Goal: Information Seeking & Learning: Learn about a topic

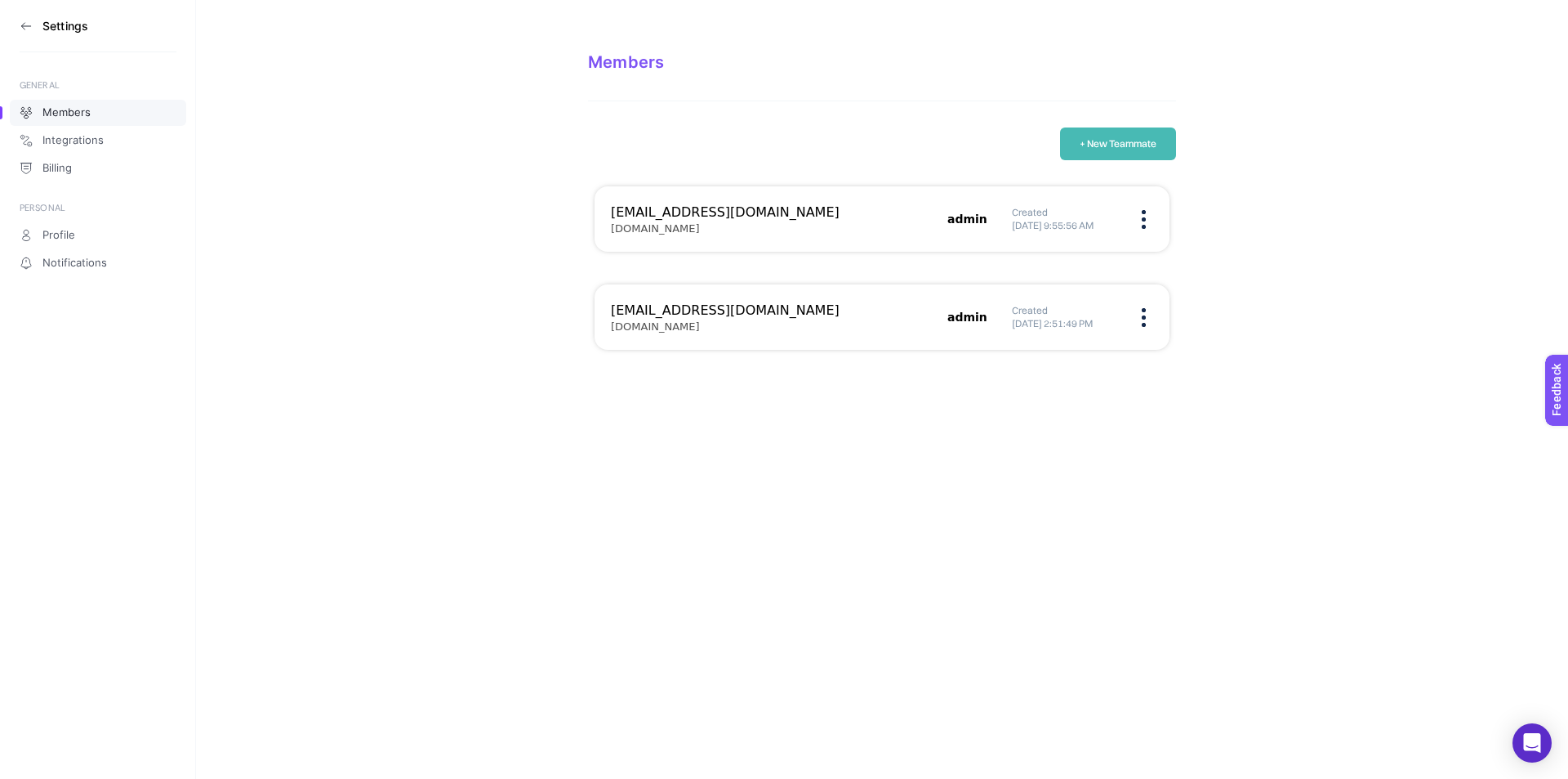
click at [64, 27] on h3 "Settings" at bounding box center [66, 26] width 45 height 13
click at [23, 28] on icon at bounding box center [26, 26] width 13 height 13
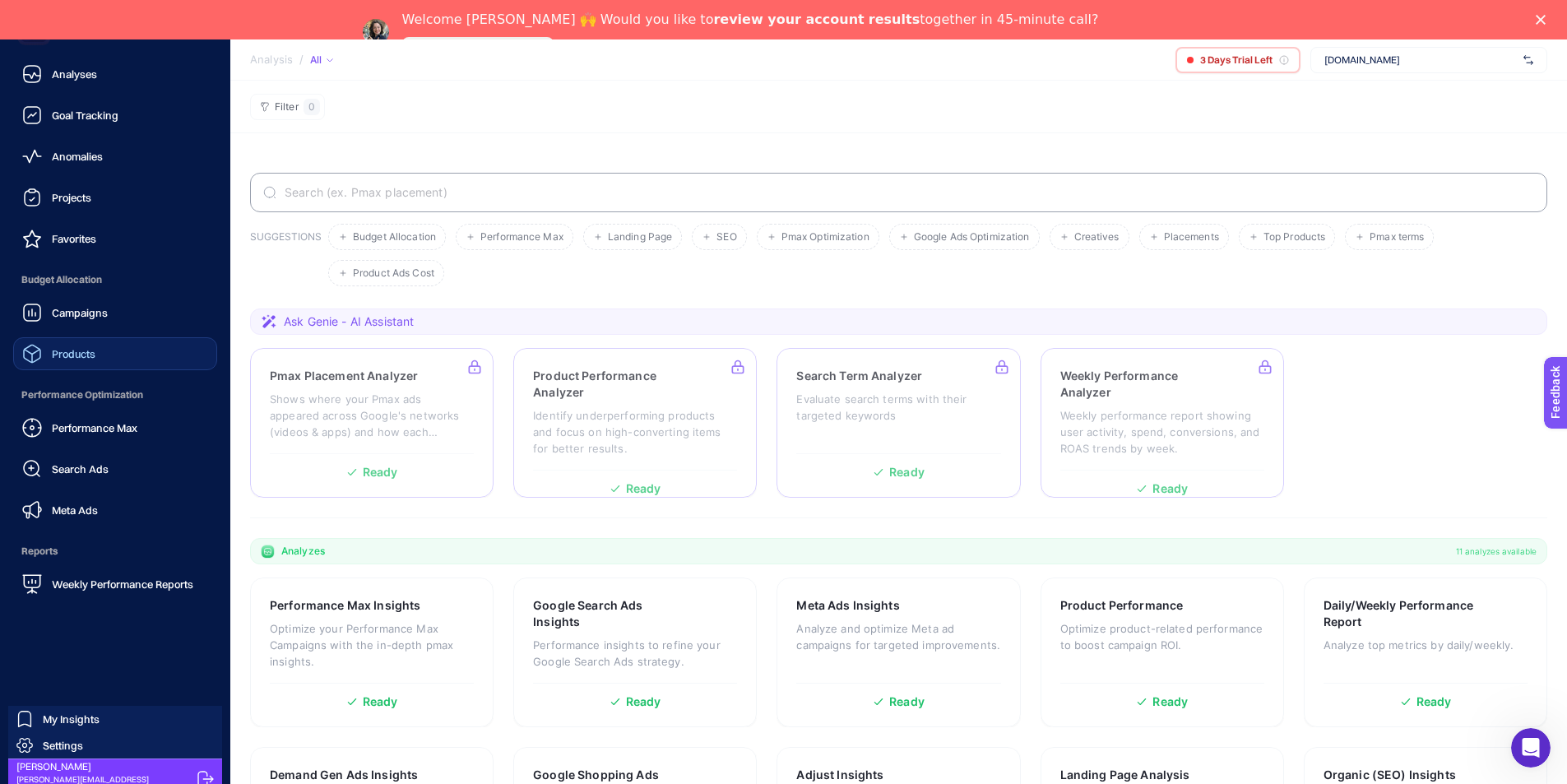
click at [139, 355] on link "Products" at bounding box center [115, 354] width 204 height 33
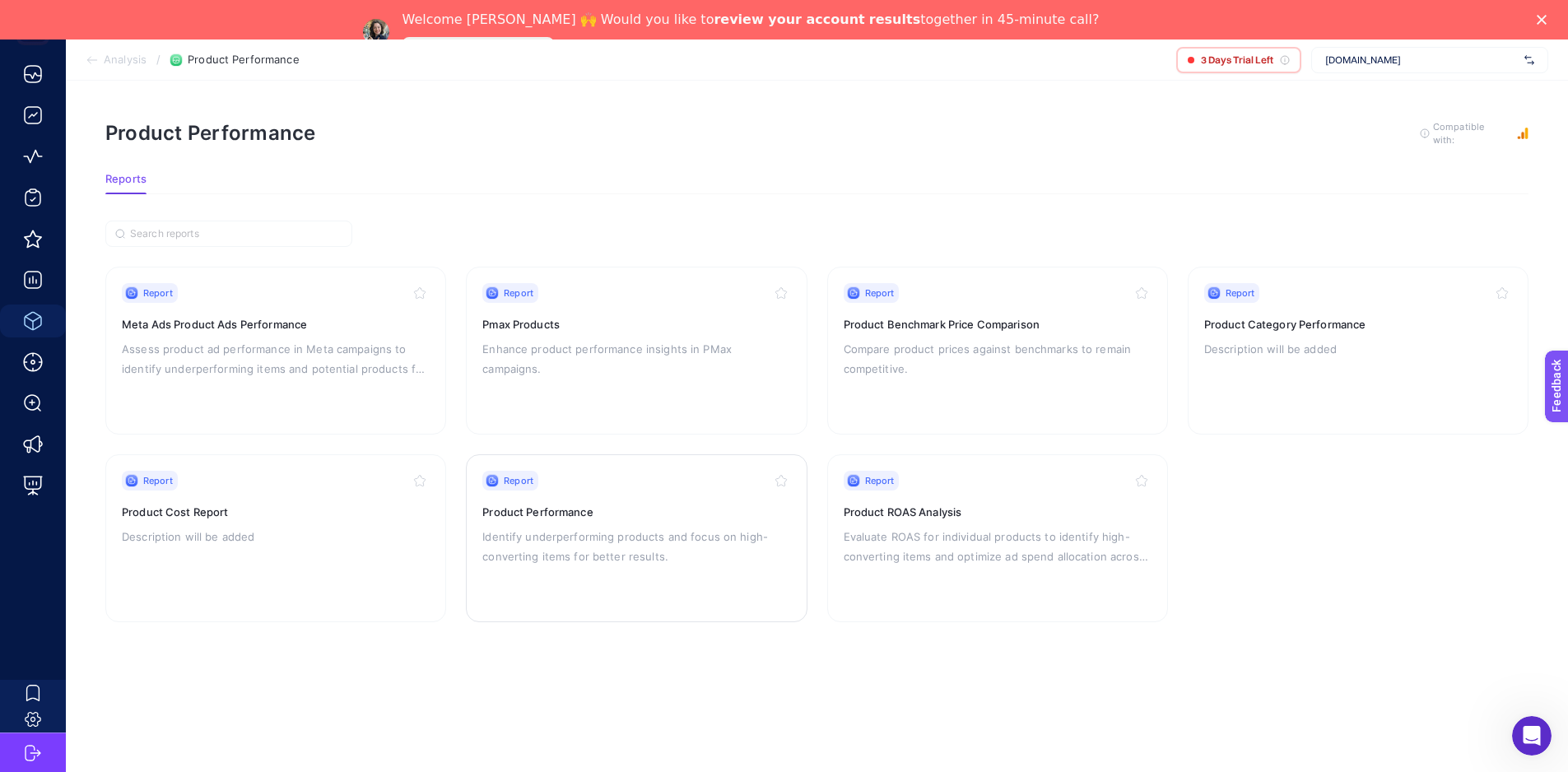
click at [676, 542] on p "Identify underperforming products and focus on high-converting items for better…" at bounding box center [637, 546] width 308 height 40
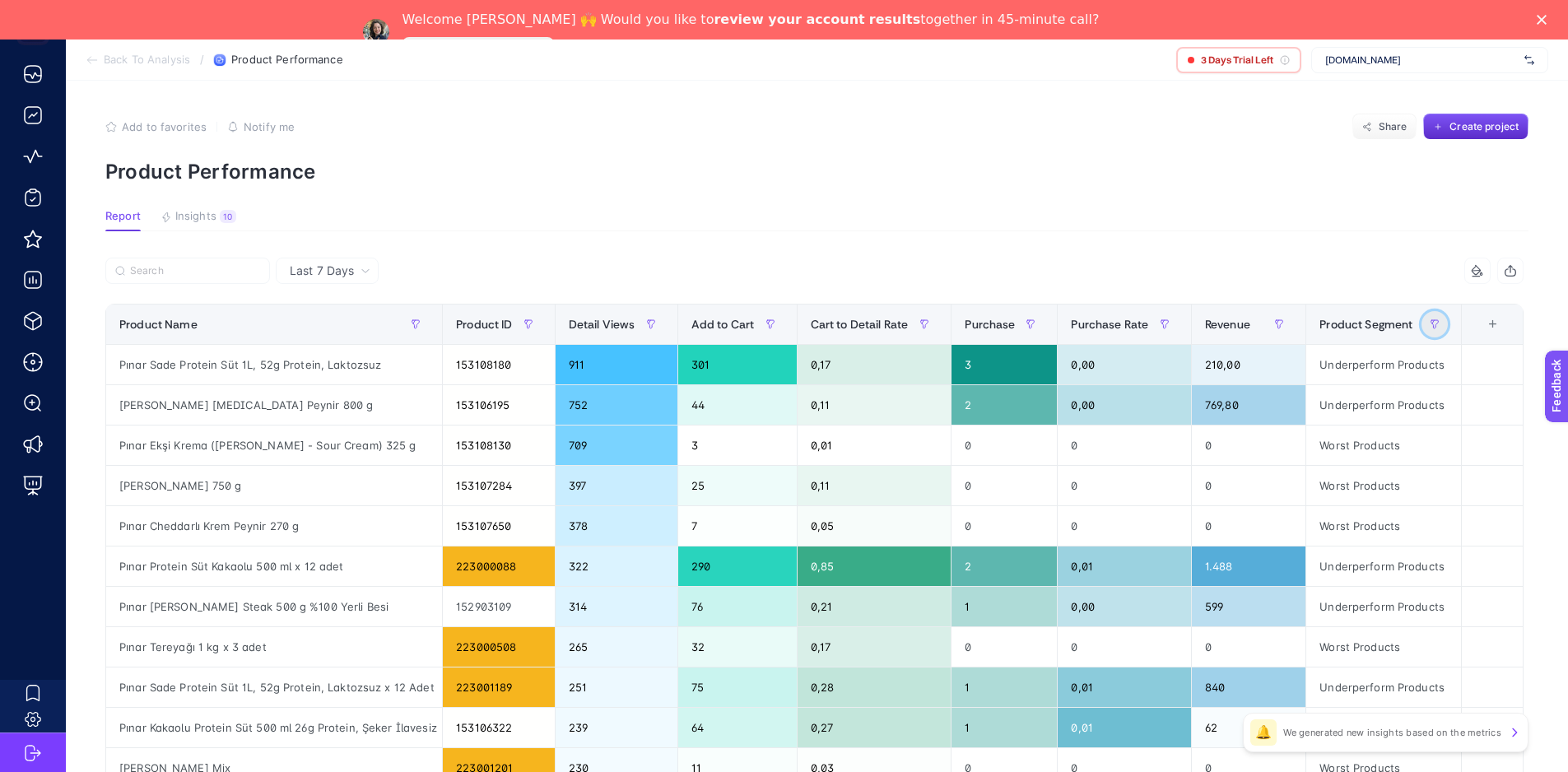
click at [1440, 324] on icon "button" at bounding box center [1435, 324] width 10 height 10
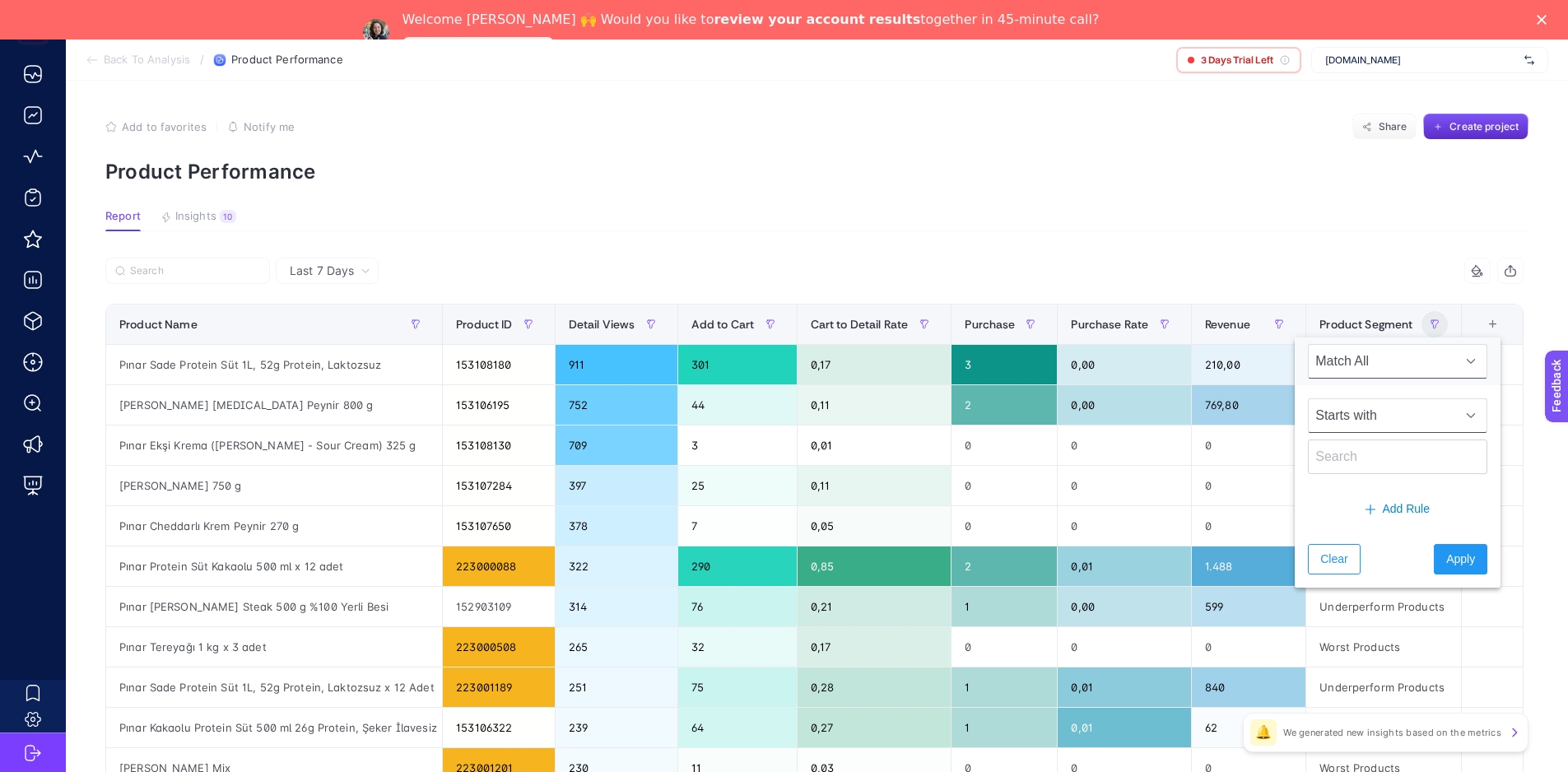
click at [1403, 420] on span "Starts with" at bounding box center [1382, 416] width 146 height 33
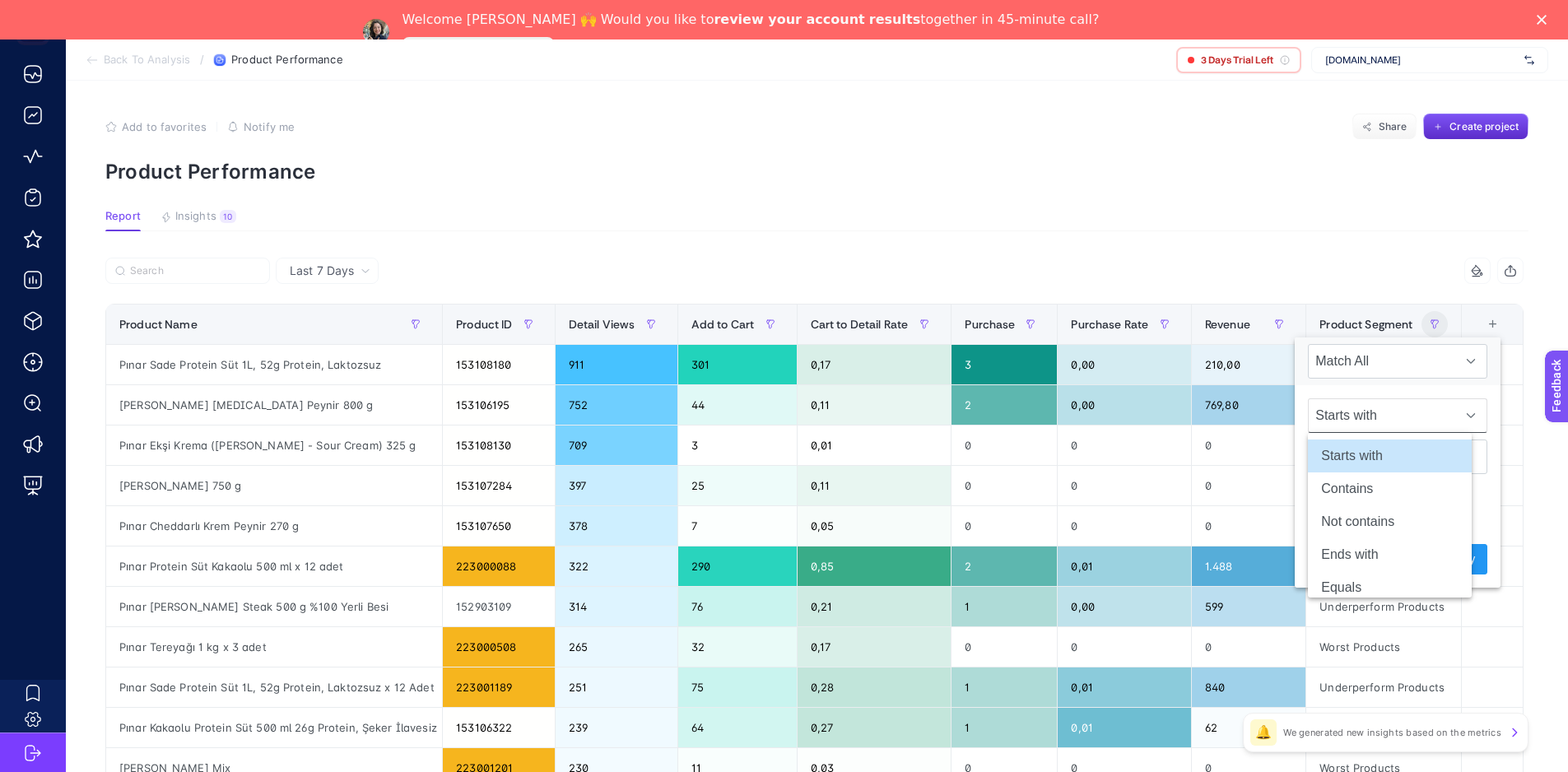
scroll to position [0, 8]
click at [1403, 350] on span "Match All" at bounding box center [1382, 361] width 146 height 33
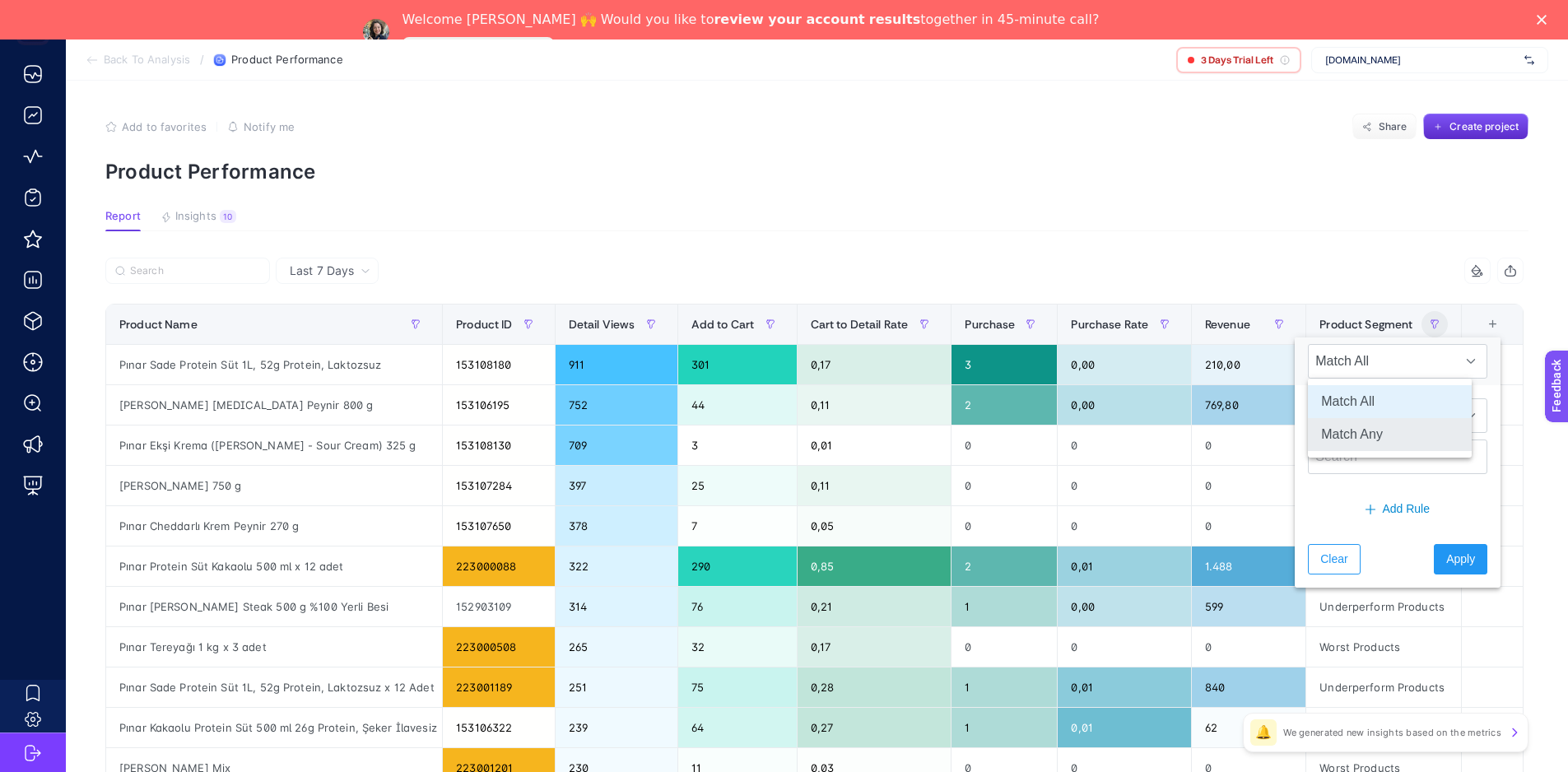
click at [1378, 432] on li "Match Any" at bounding box center [1390, 434] width 164 height 33
click at [1375, 410] on span "Starts with" at bounding box center [1382, 416] width 146 height 33
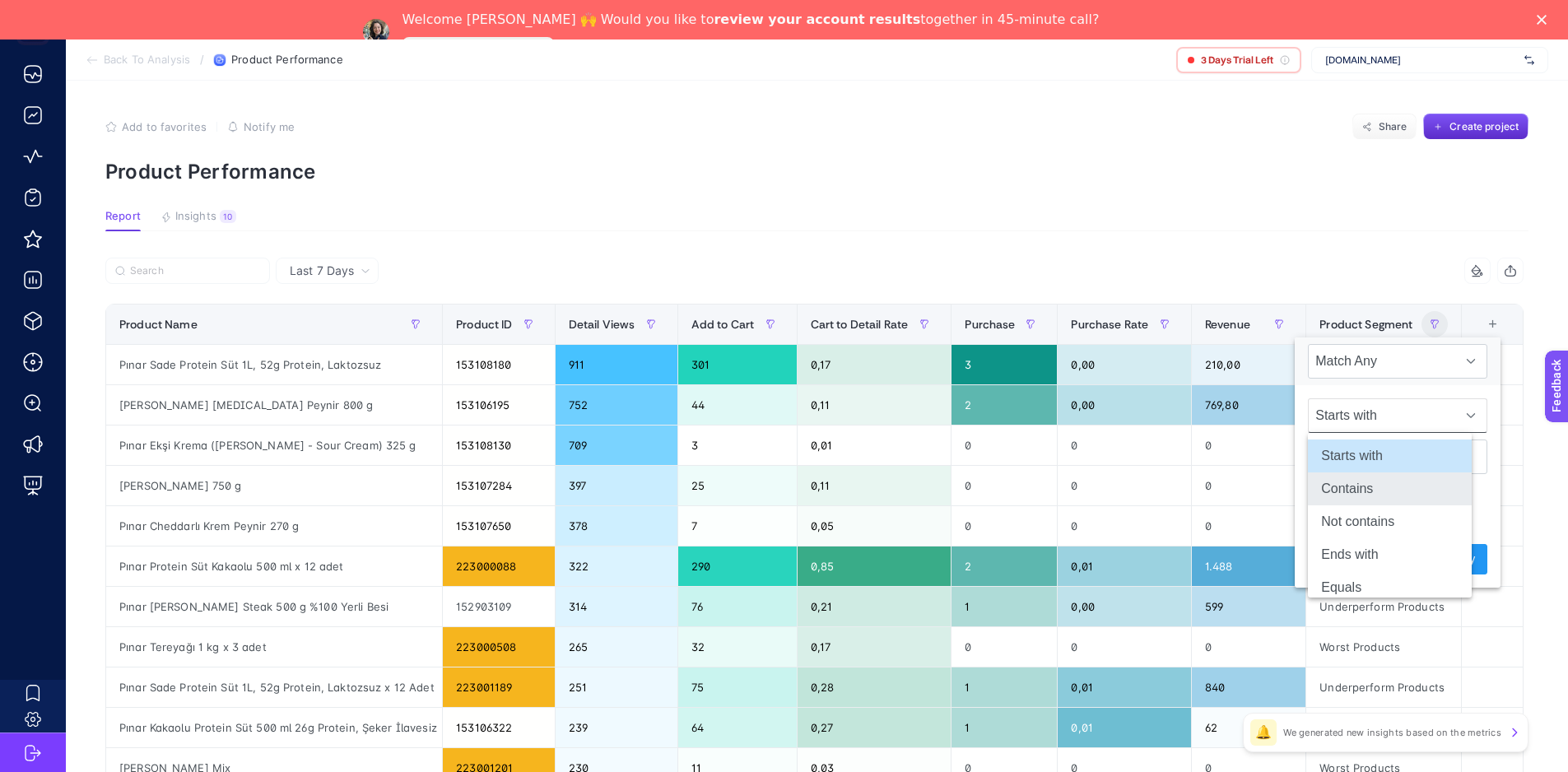
click at [1365, 499] on li "Contains" at bounding box center [1390, 488] width 164 height 33
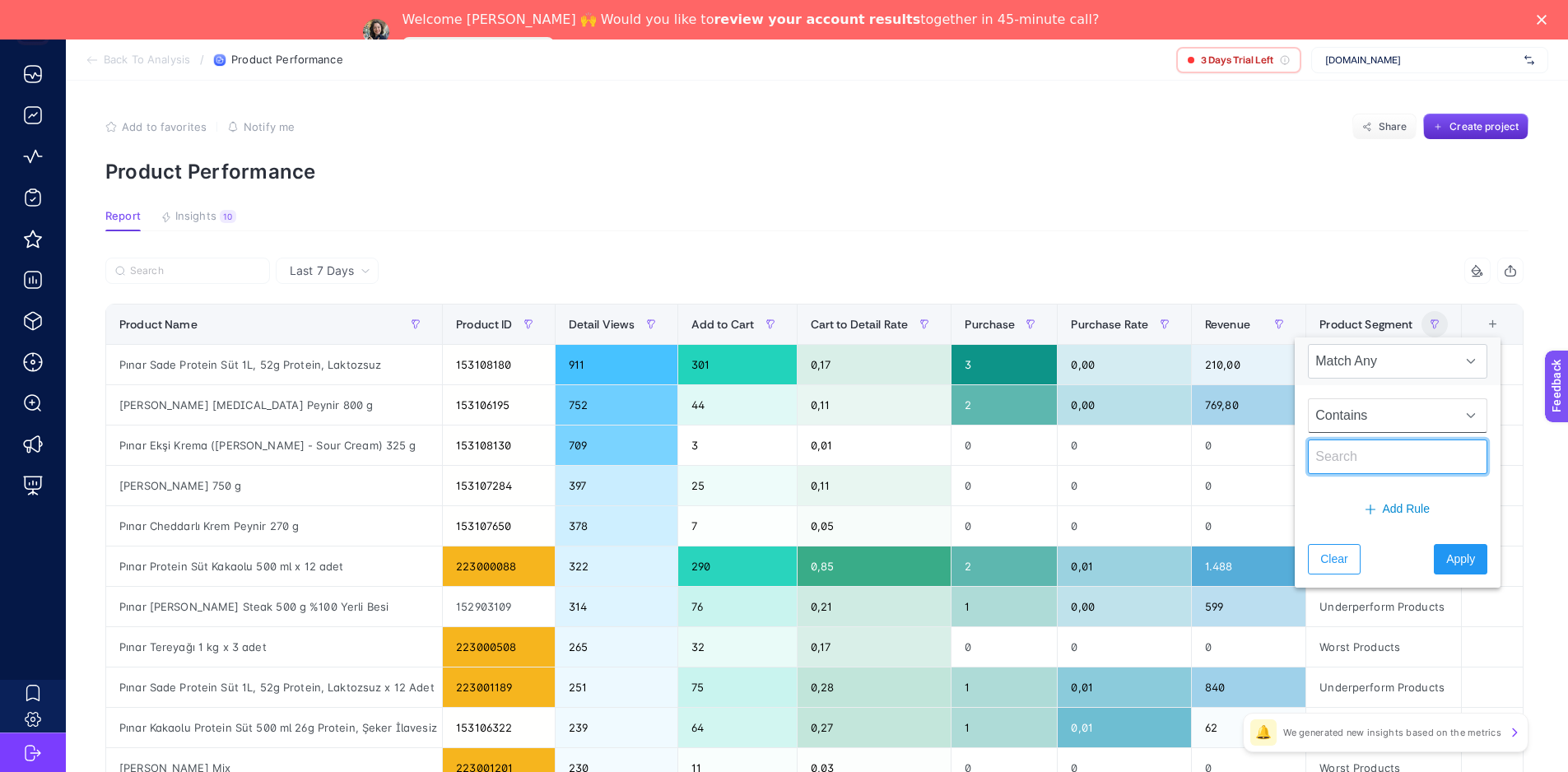
click at [1374, 472] on input "text" at bounding box center [1398, 456] width 179 height 35
click at [1381, 462] on input "text" at bounding box center [1398, 456] width 179 height 35
type input "potential"
click at [1446, 558] on span "Apply" at bounding box center [1460, 560] width 29 height 17
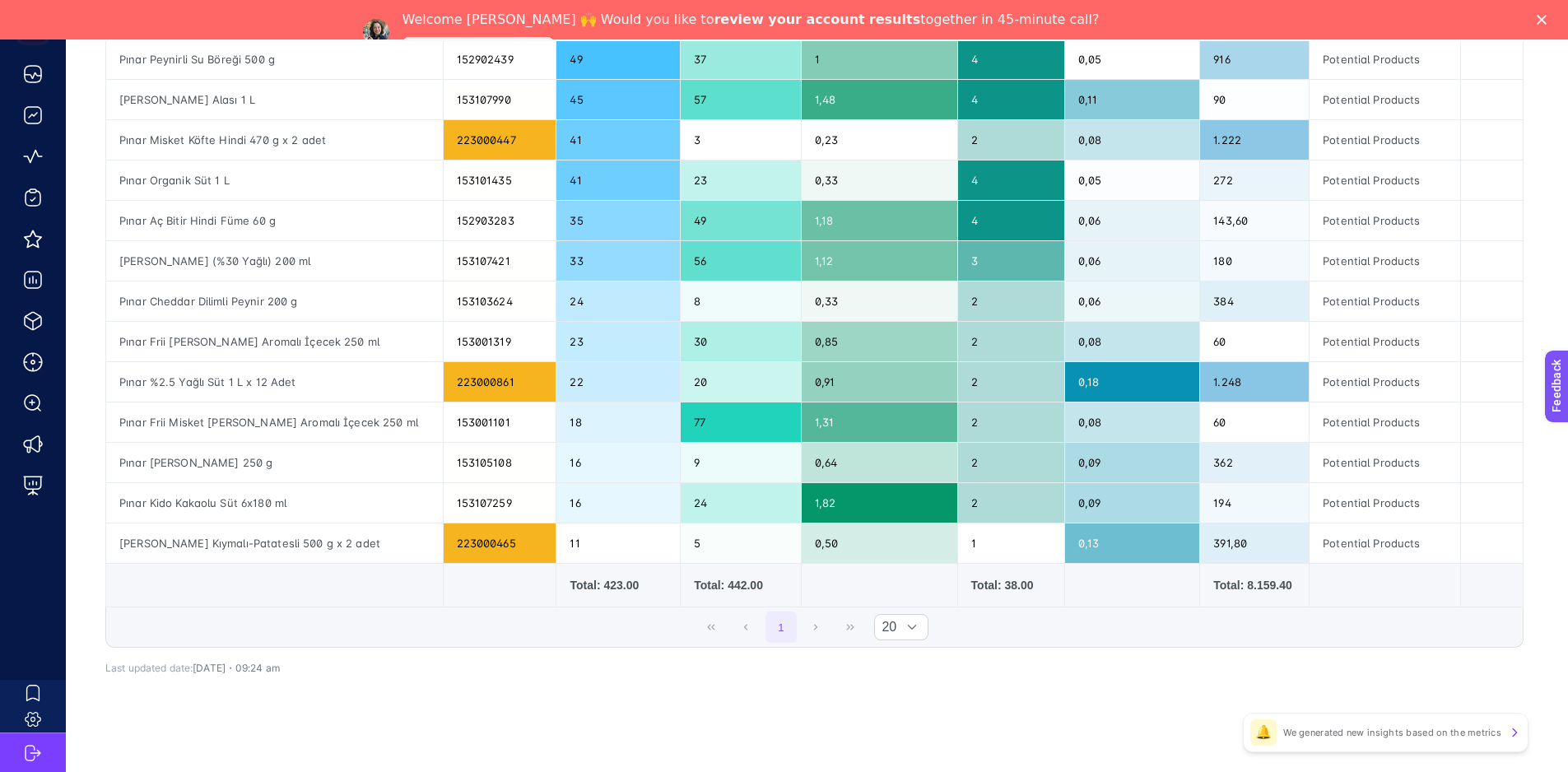
scroll to position [353, 8]
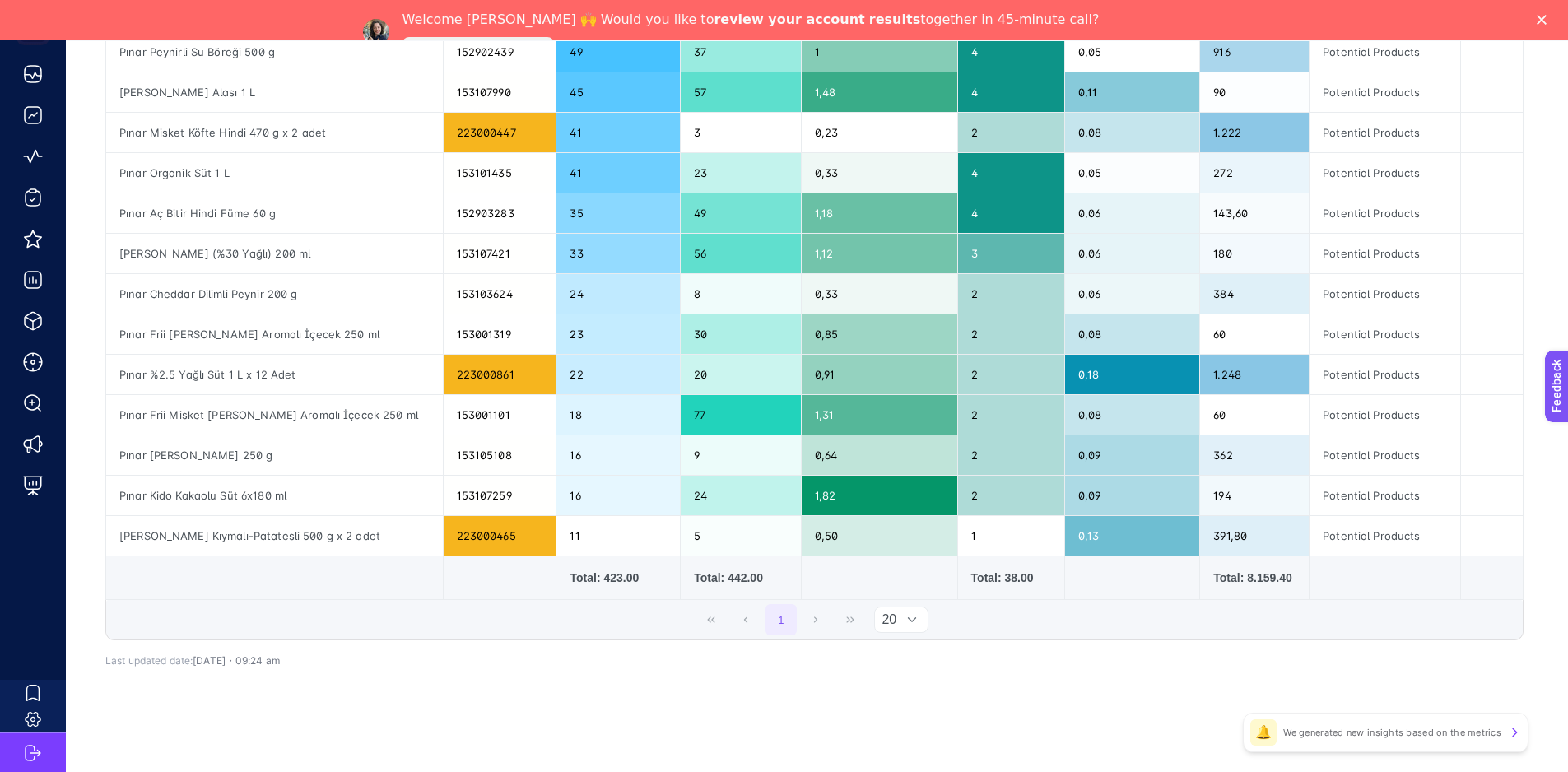
click at [900, 629] on div at bounding box center [912, 620] width 31 height 25
click at [907, 688] on li "50" at bounding box center [907, 688] width 53 height 33
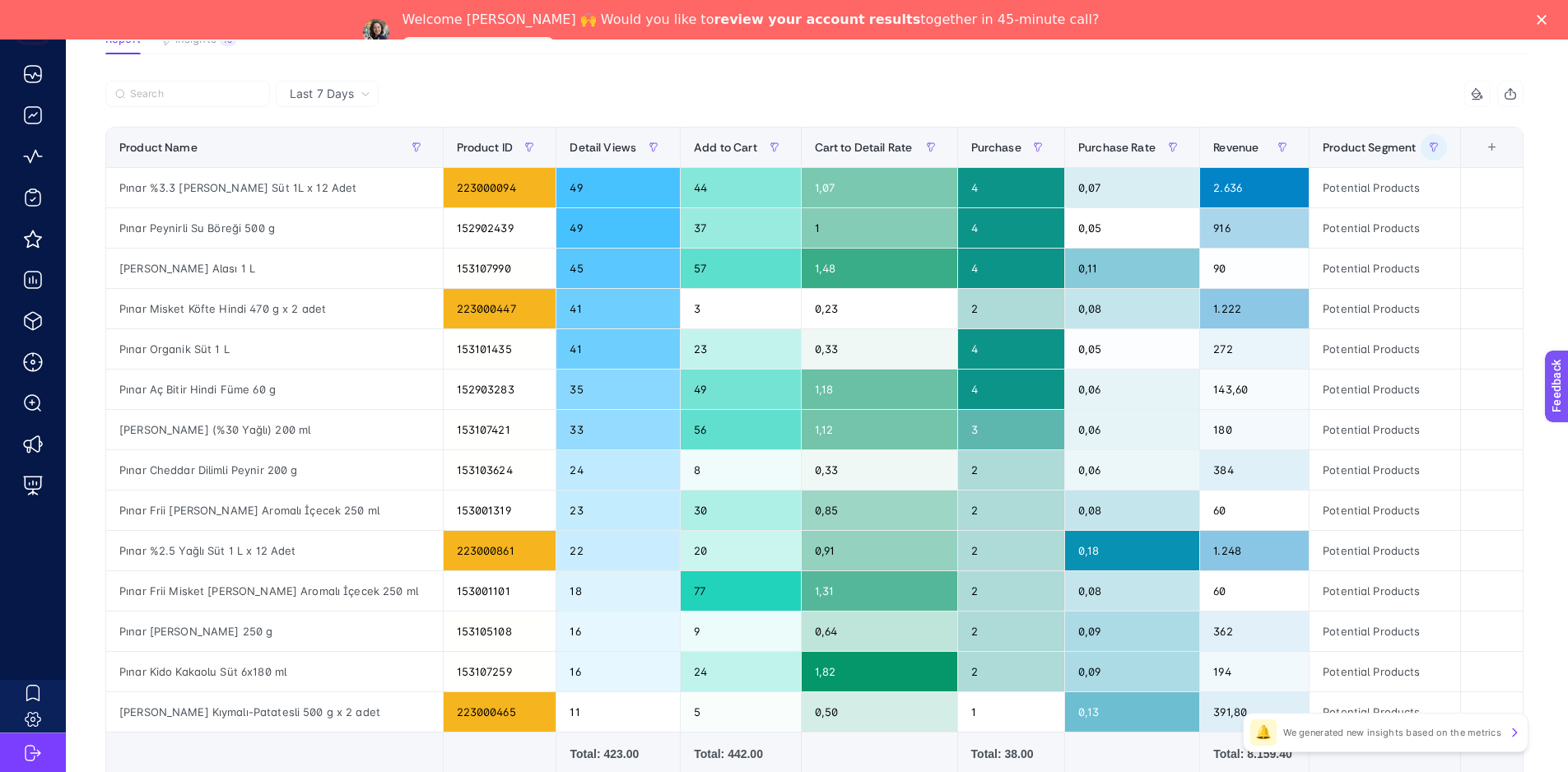
scroll to position [179, 8]
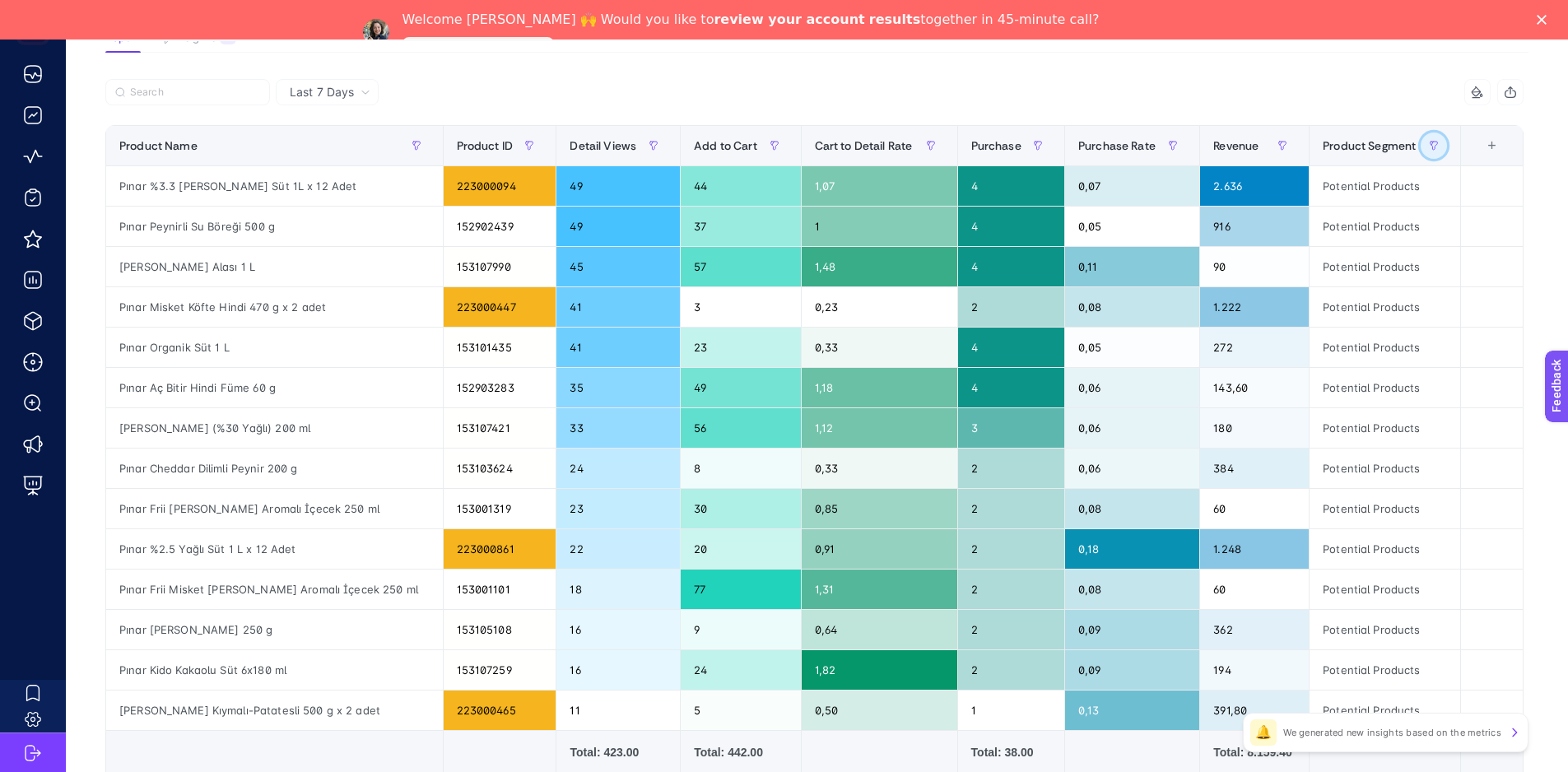
click at [1438, 150] on icon "button" at bounding box center [1434, 146] width 10 height 10
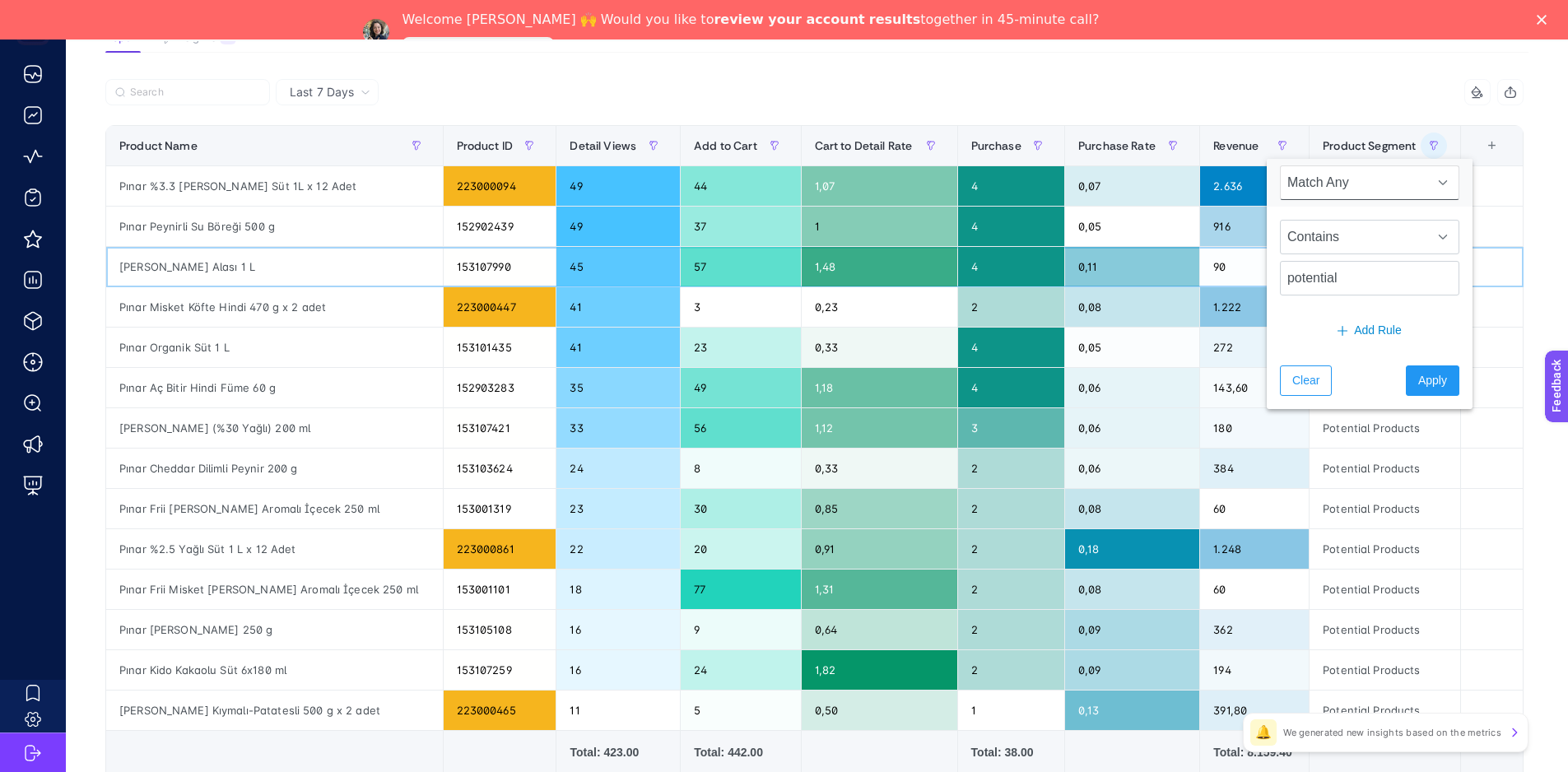
click at [1460, 251] on div "Potential Products" at bounding box center [1385, 267] width 151 height 40
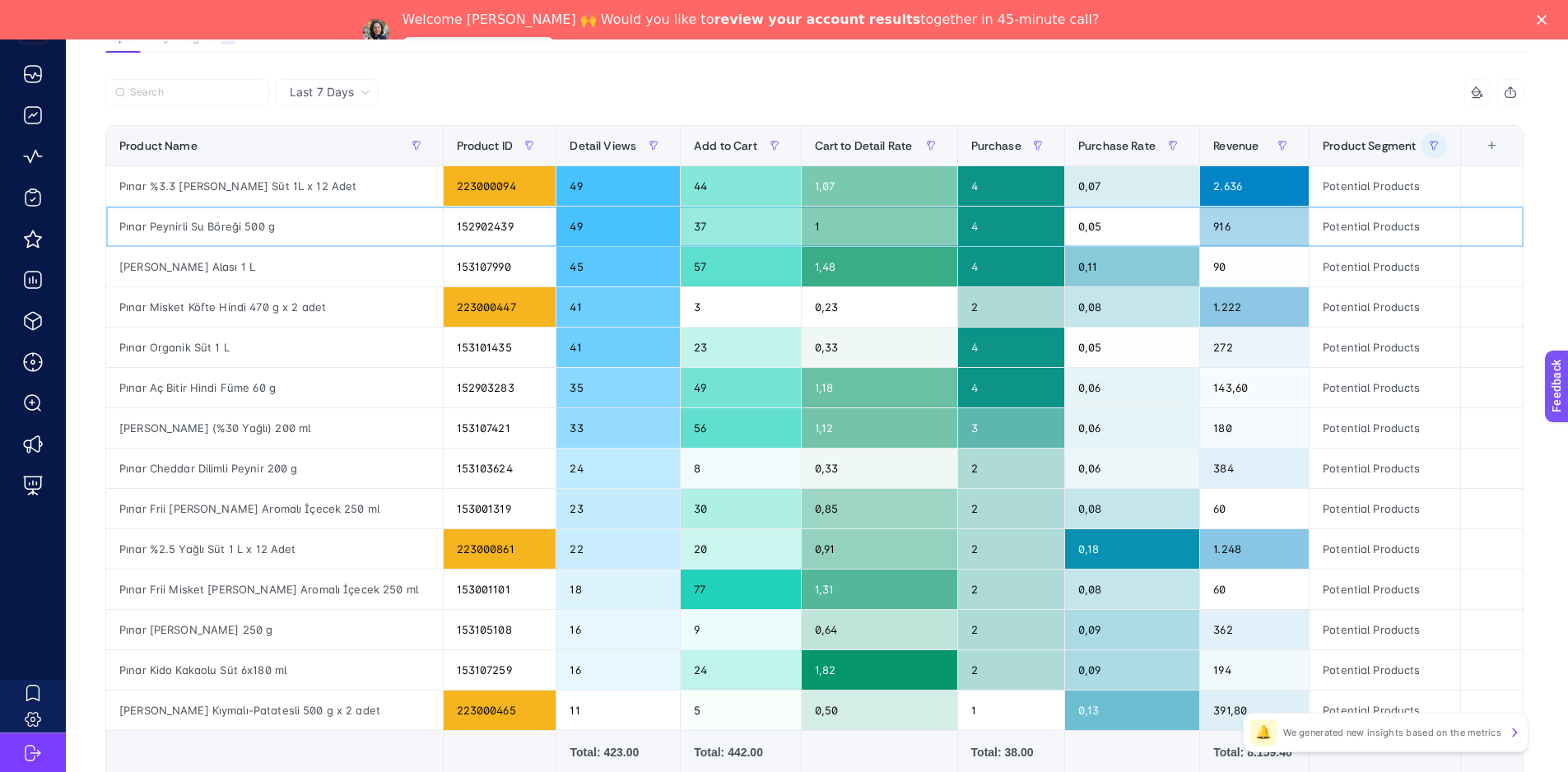
click at [1392, 229] on div "Potential Products" at bounding box center [1385, 226] width 151 height 40
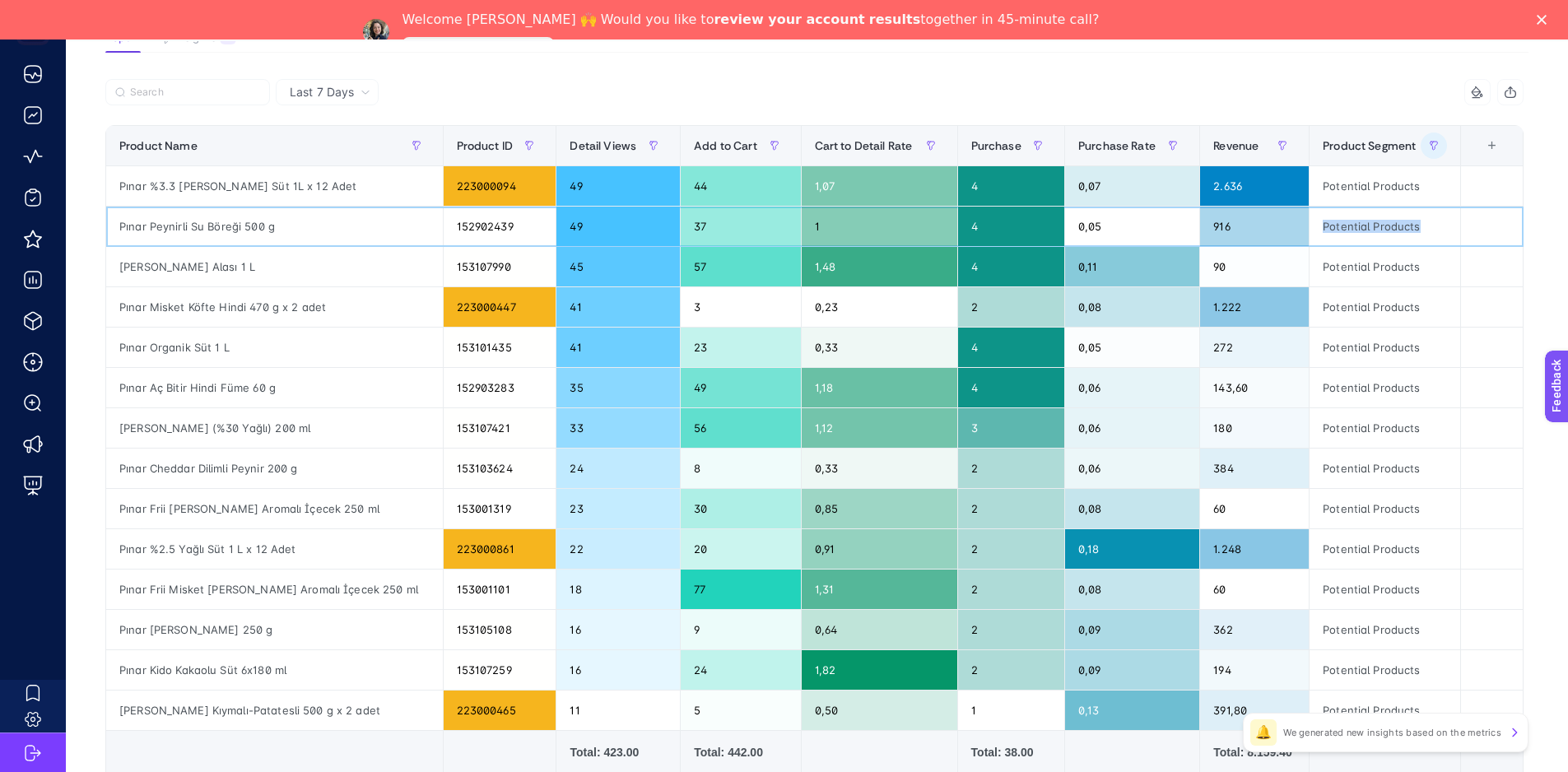
click at [1392, 229] on div "Potential Products" at bounding box center [1385, 226] width 151 height 40
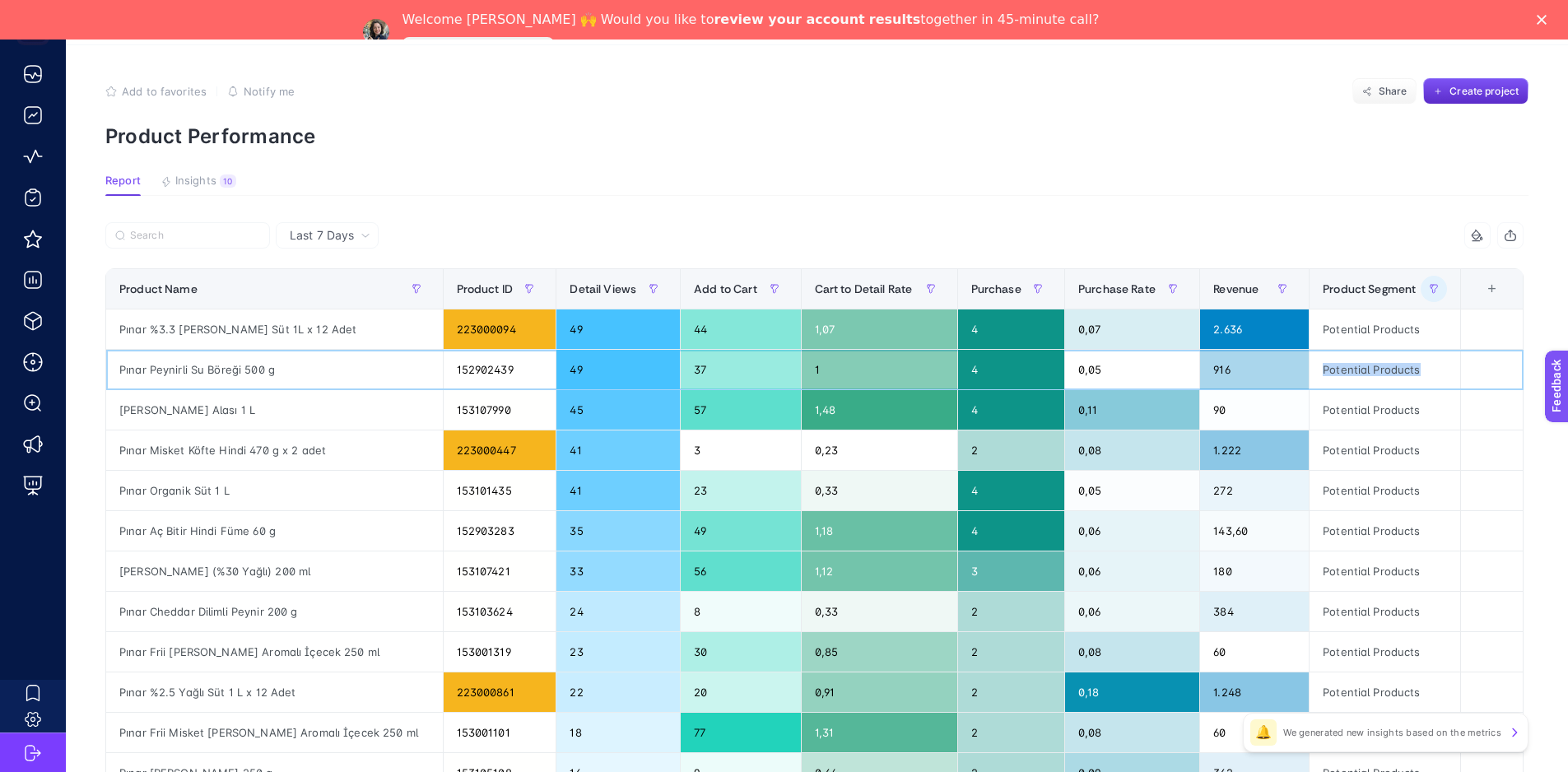
scroll to position [0, 8]
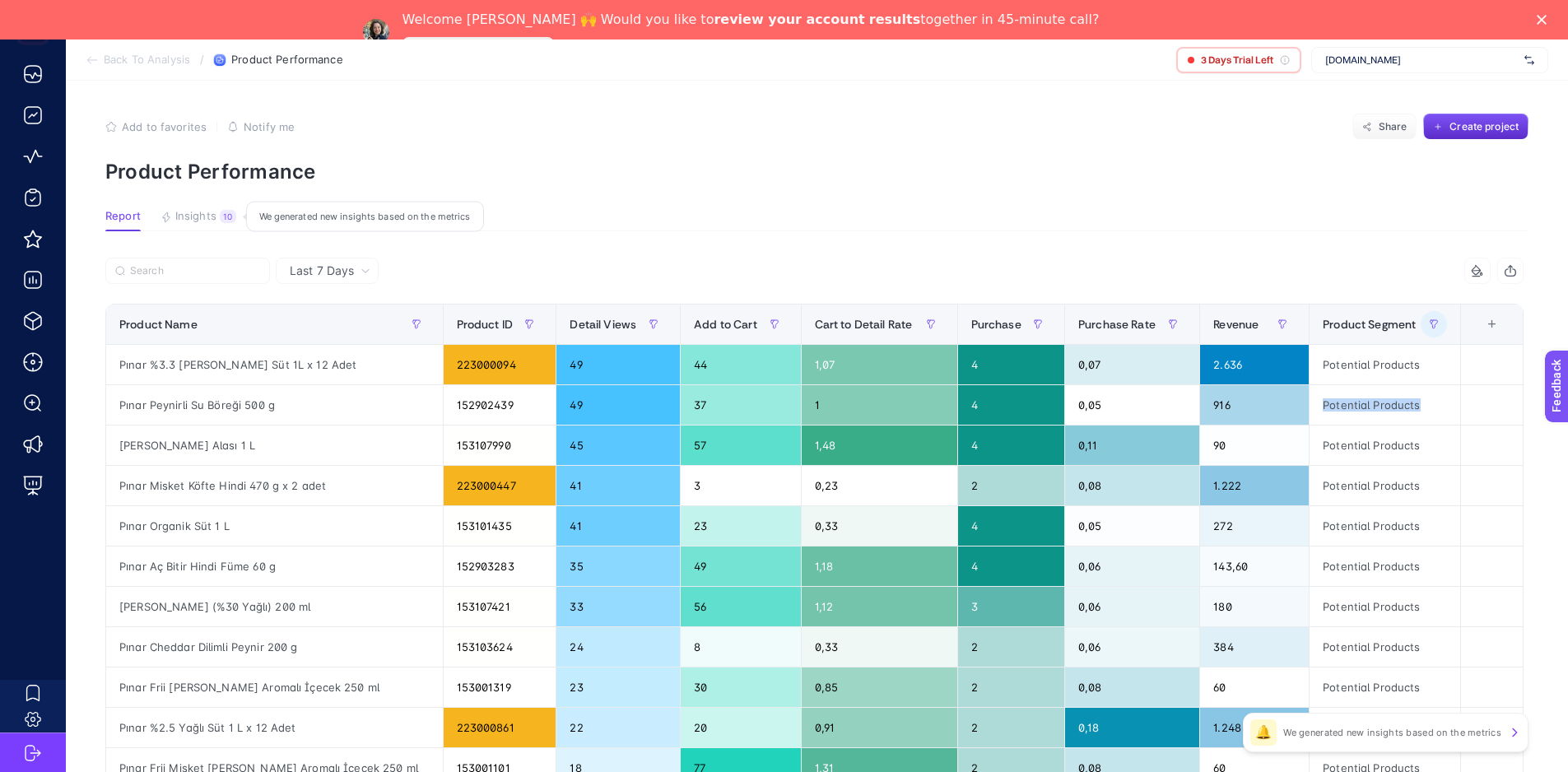
click at [192, 212] on span "Insights" at bounding box center [196, 217] width 41 height 14
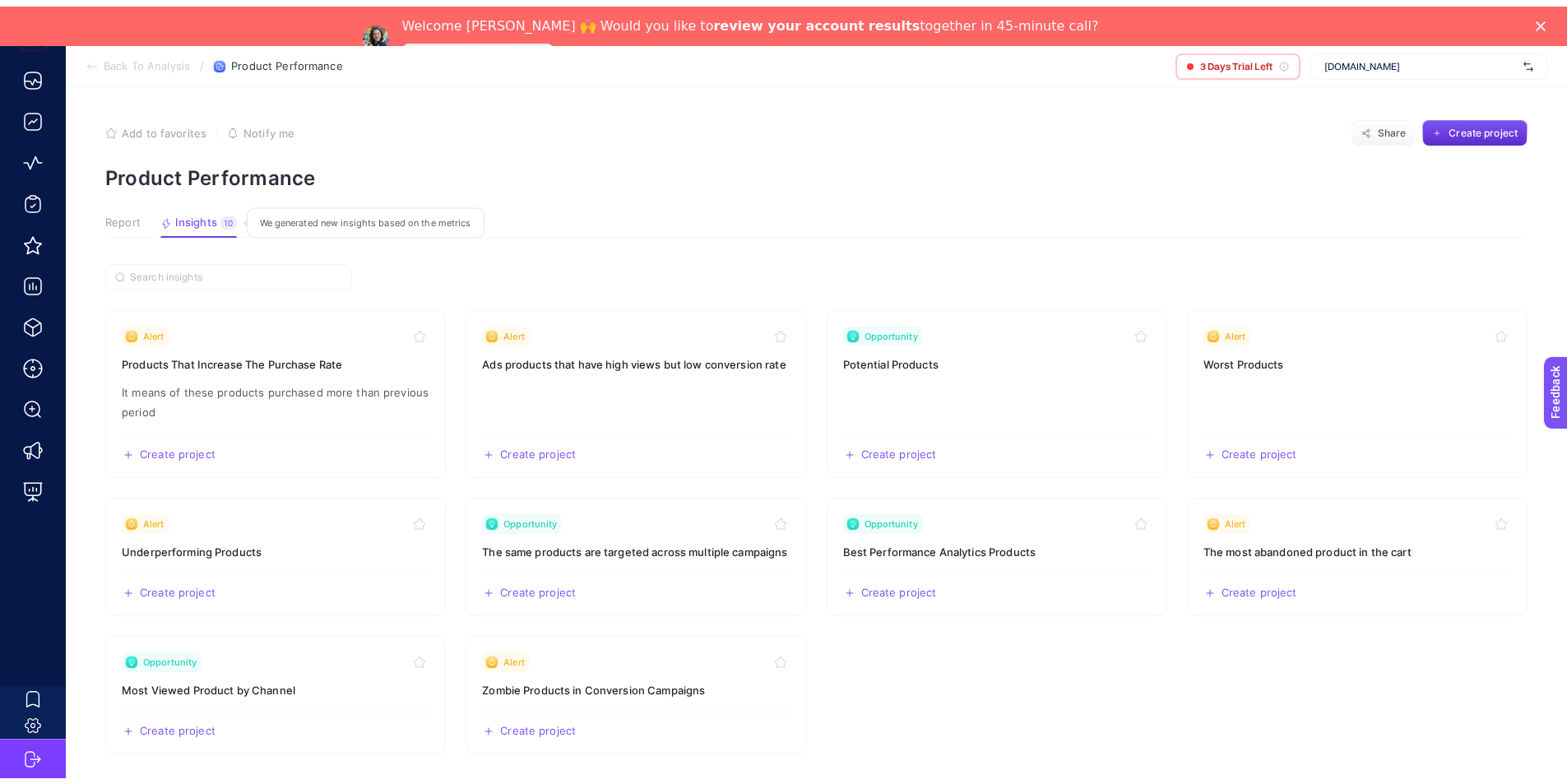
scroll to position [0, 0]
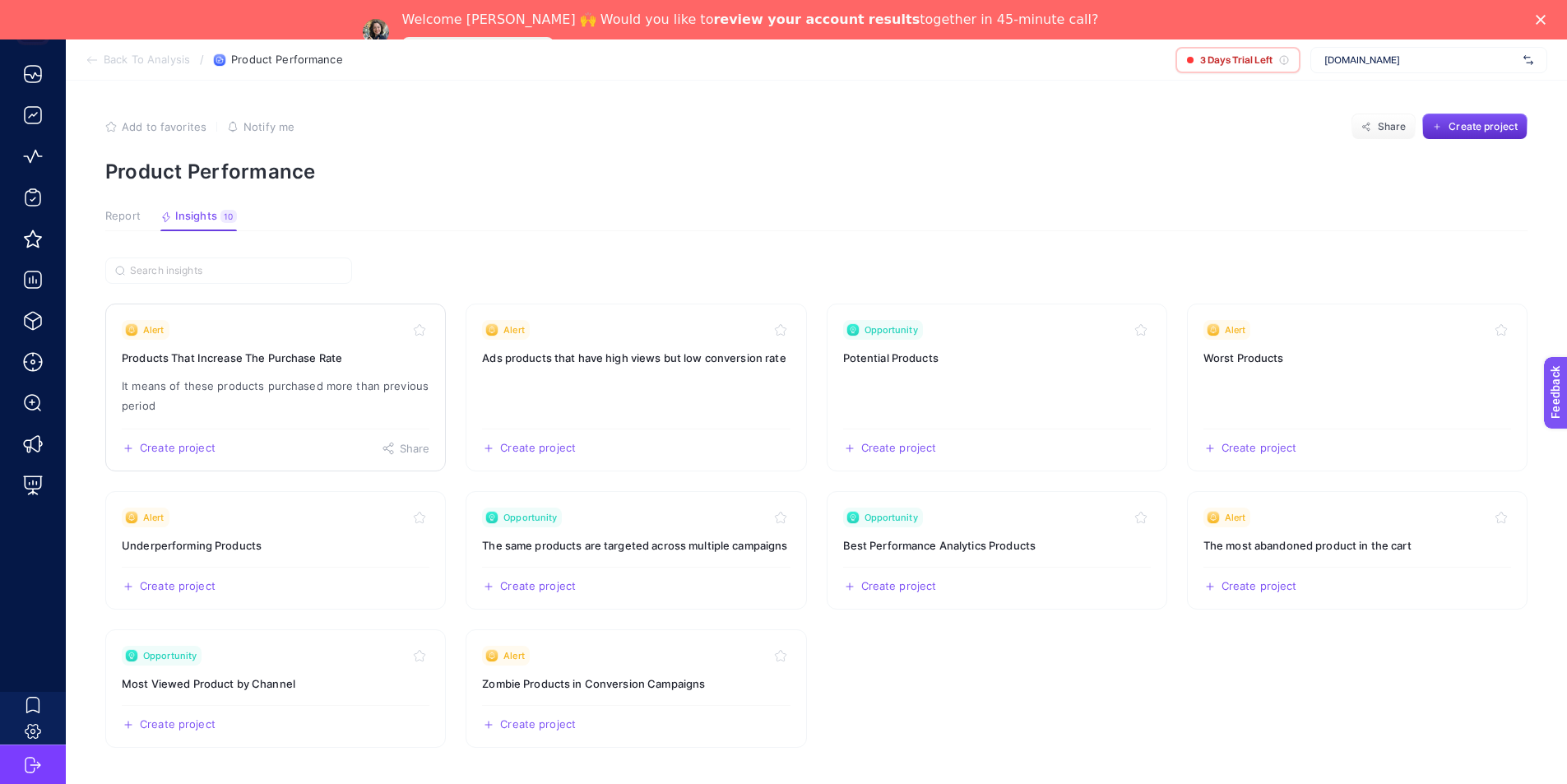
click at [245, 365] on h3 "Products That Increase The Purchase Rate" at bounding box center [276, 357] width 308 height 16
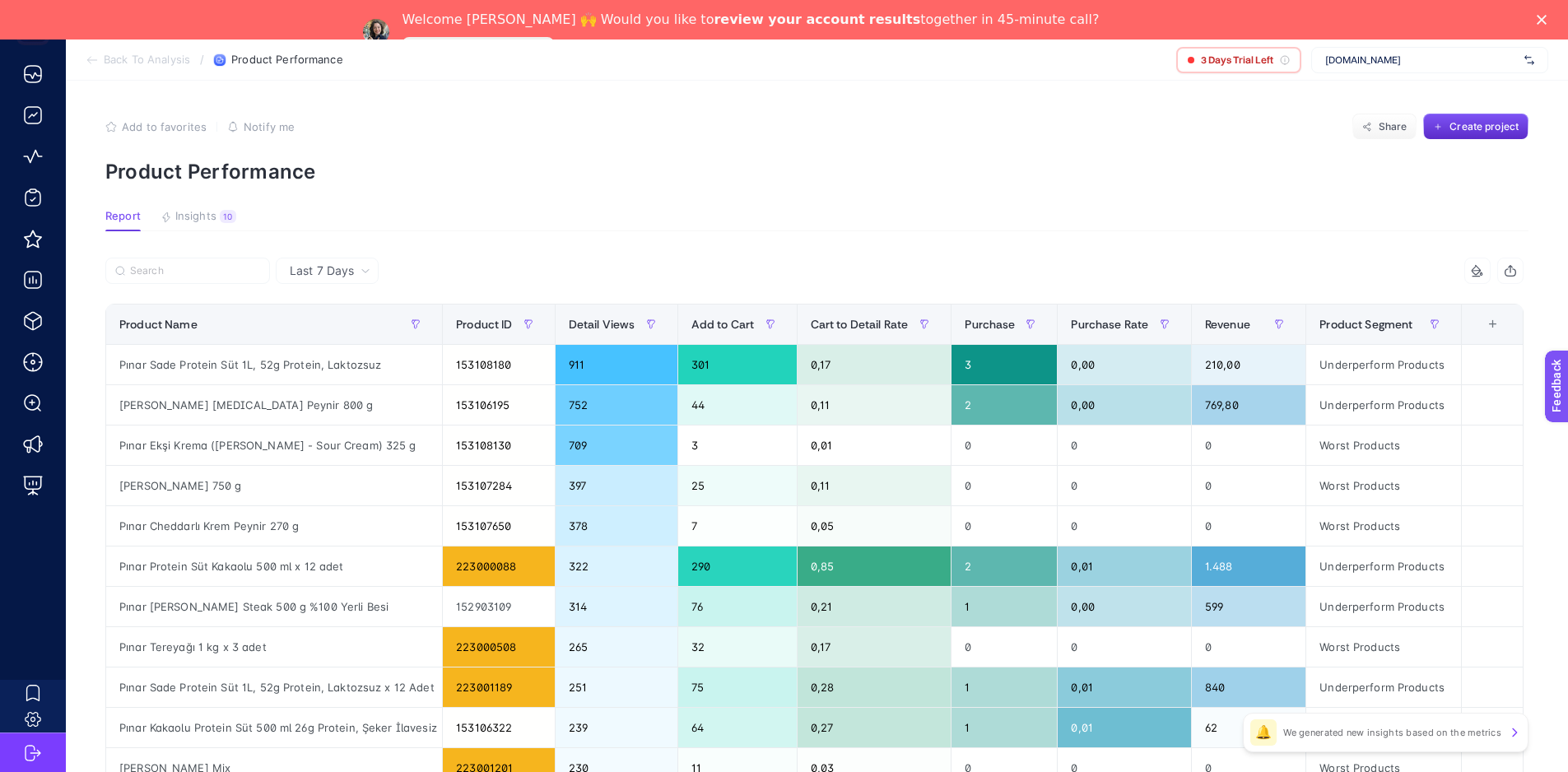
click at [346, 273] on span "Last 7 Days" at bounding box center [322, 270] width 64 height 16
drag, startPoint x: 577, startPoint y: 449, endPoint x: 1339, endPoint y: 451, distance: 762.0
click at [1339, 668] on tr "Pınar Ekşi Krema ([PERSON_NAME] - Sour Cream) 325 g 153108130 709 3 0,01 0 0 0 …" at bounding box center [814, 688] width 1417 height 41
click at [895, 126] on div "Add to favorites false Notify me Share Create project" at bounding box center [816, 126] width 1423 height 26
click at [347, 441] on div "Pınar Ekşi Krema ([PERSON_NAME] - Sour Cream) 325 g" at bounding box center [273, 445] width 336 height 40
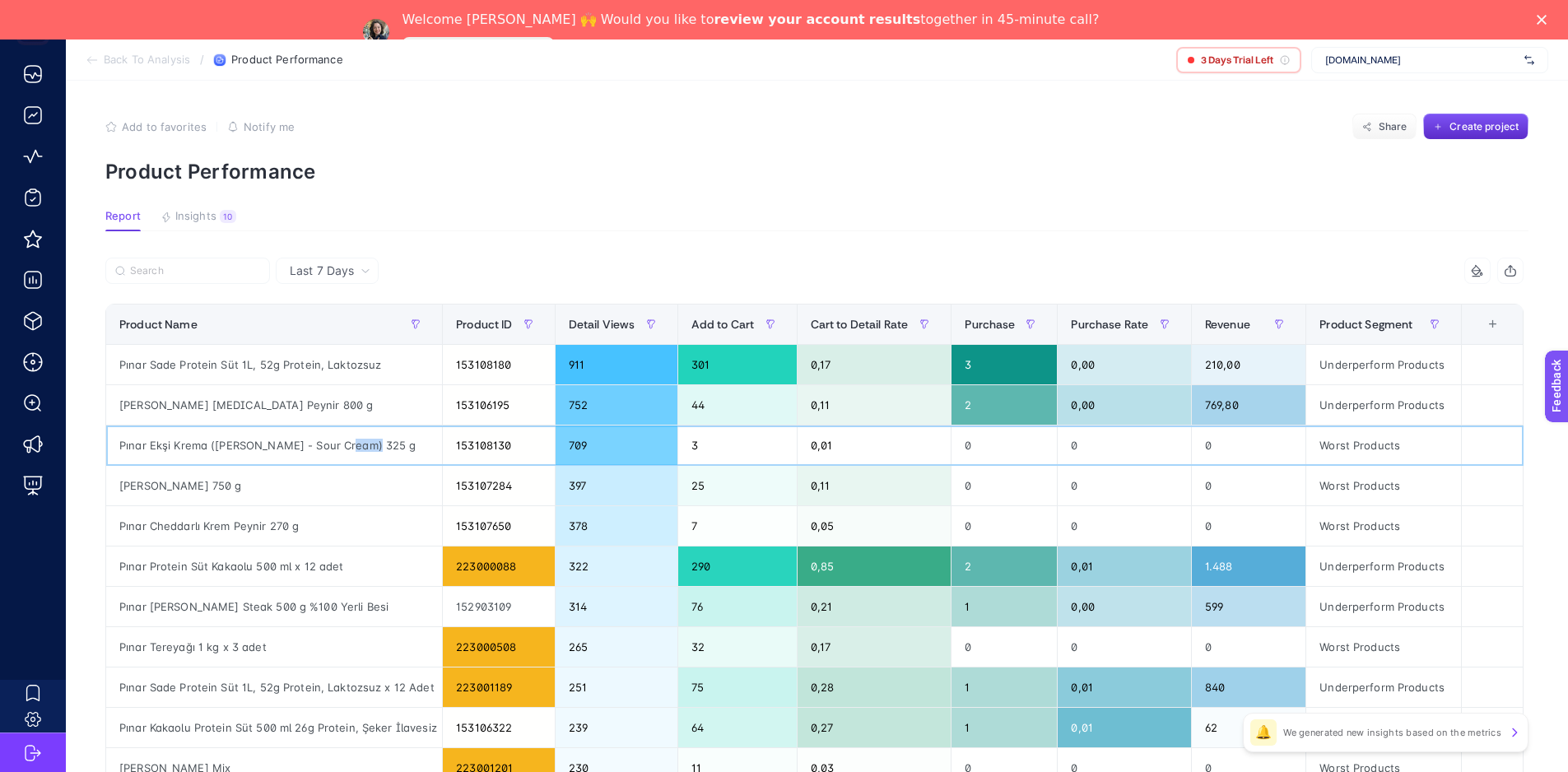
click at [347, 441] on div "Pınar Ekşi Krema ([PERSON_NAME] - Sour Cream) 325 g" at bounding box center [273, 445] width 336 height 40
click at [344, 400] on div "[PERSON_NAME] [MEDICAL_DATA] Peynir 800 g" at bounding box center [273, 405] width 336 height 40
click at [411, 199] on article "Add to favorites false Notify me Share Create project Product Performance Repor…" at bounding box center [817, 724] width 1503 height 1287
click at [1413, 317] on span "Product Segment" at bounding box center [1366, 324] width 93 height 14
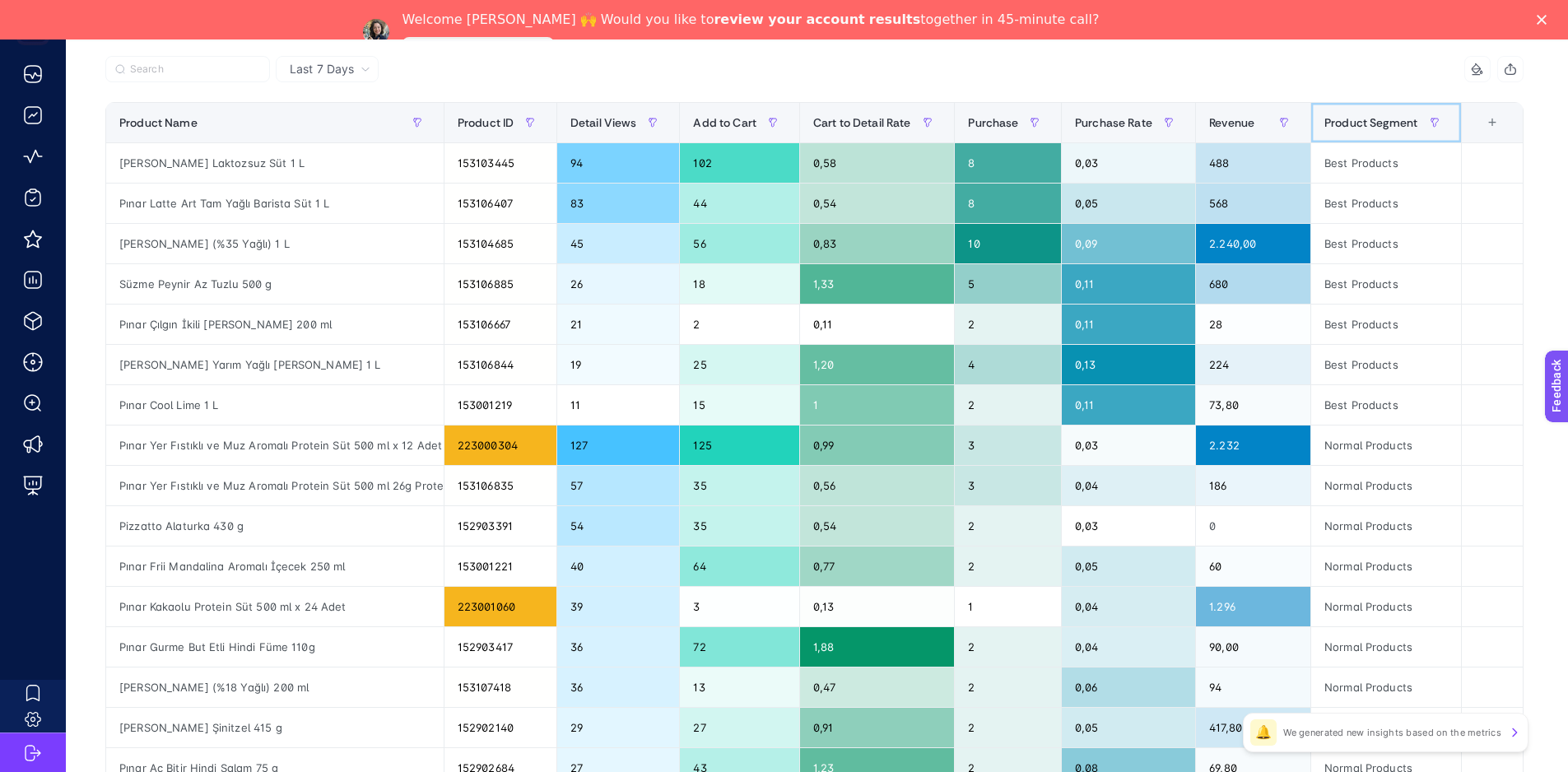
scroll to position [194, 0]
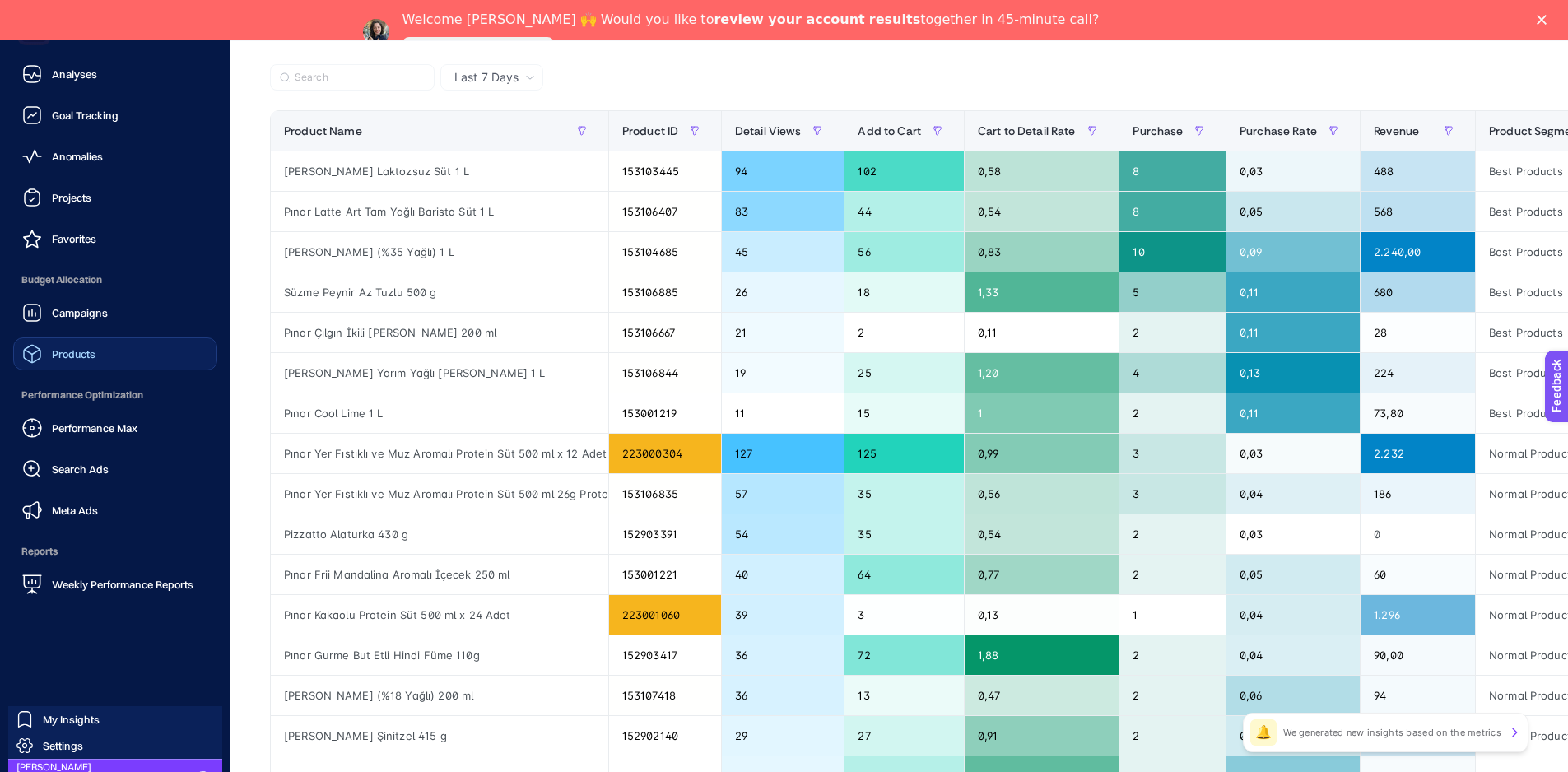
click at [134, 350] on link "Products" at bounding box center [115, 354] width 204 height 33
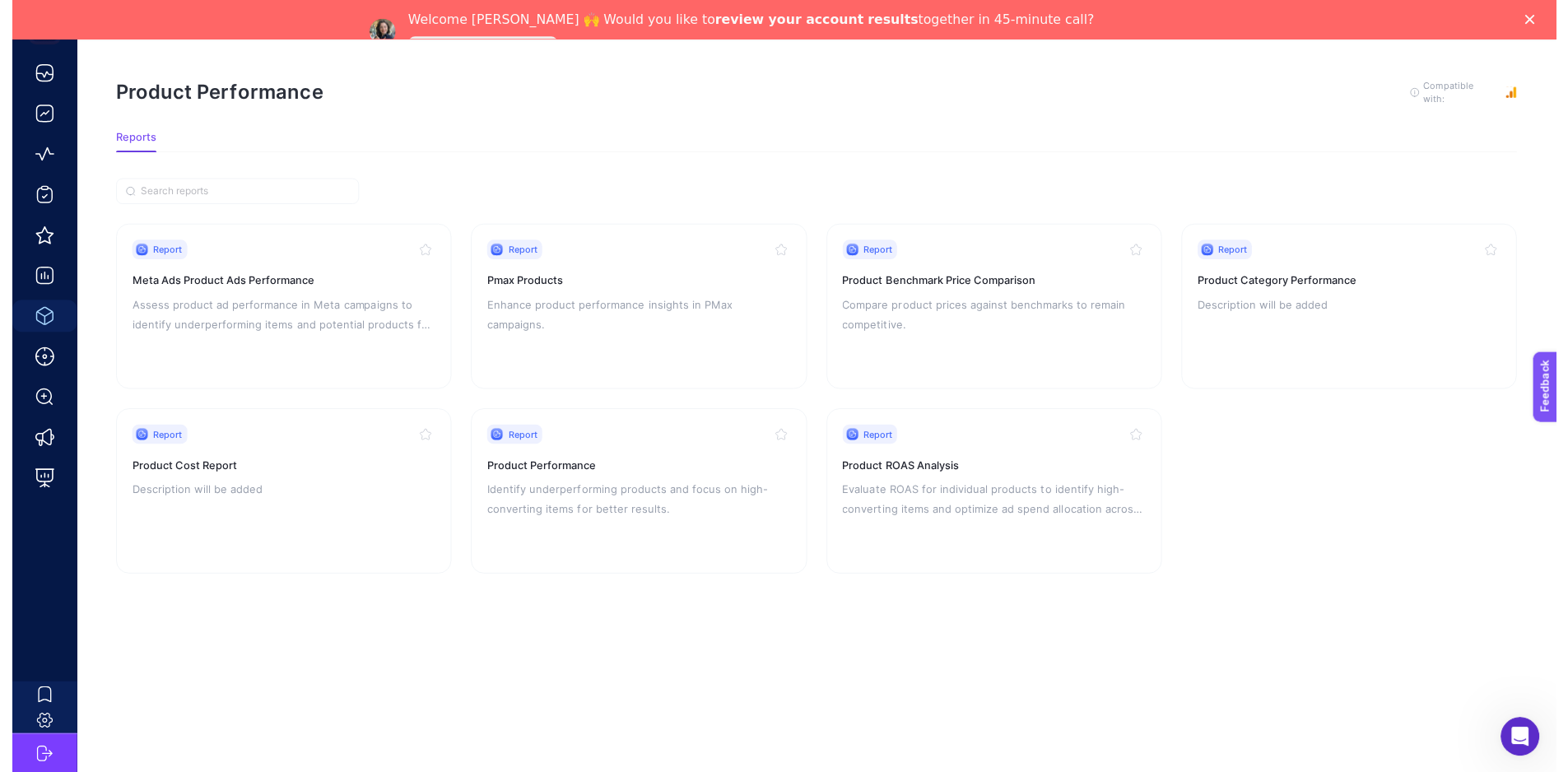
scroll to position [52, 0]
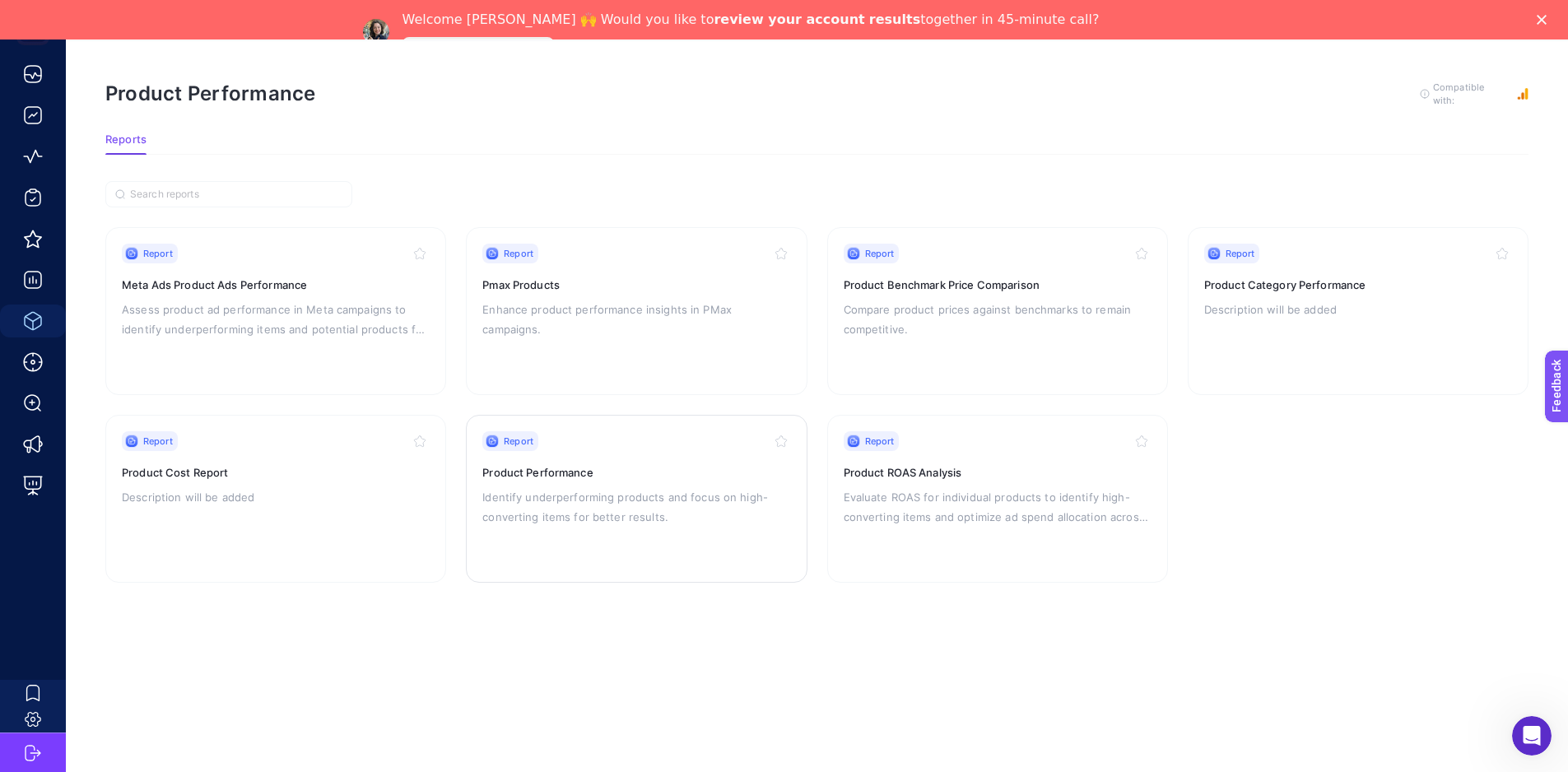
click at [676, 500] on p "Identify underperforming products and focus on high-converting items for better…" at bounding box center [637, 507] width 308 height 40
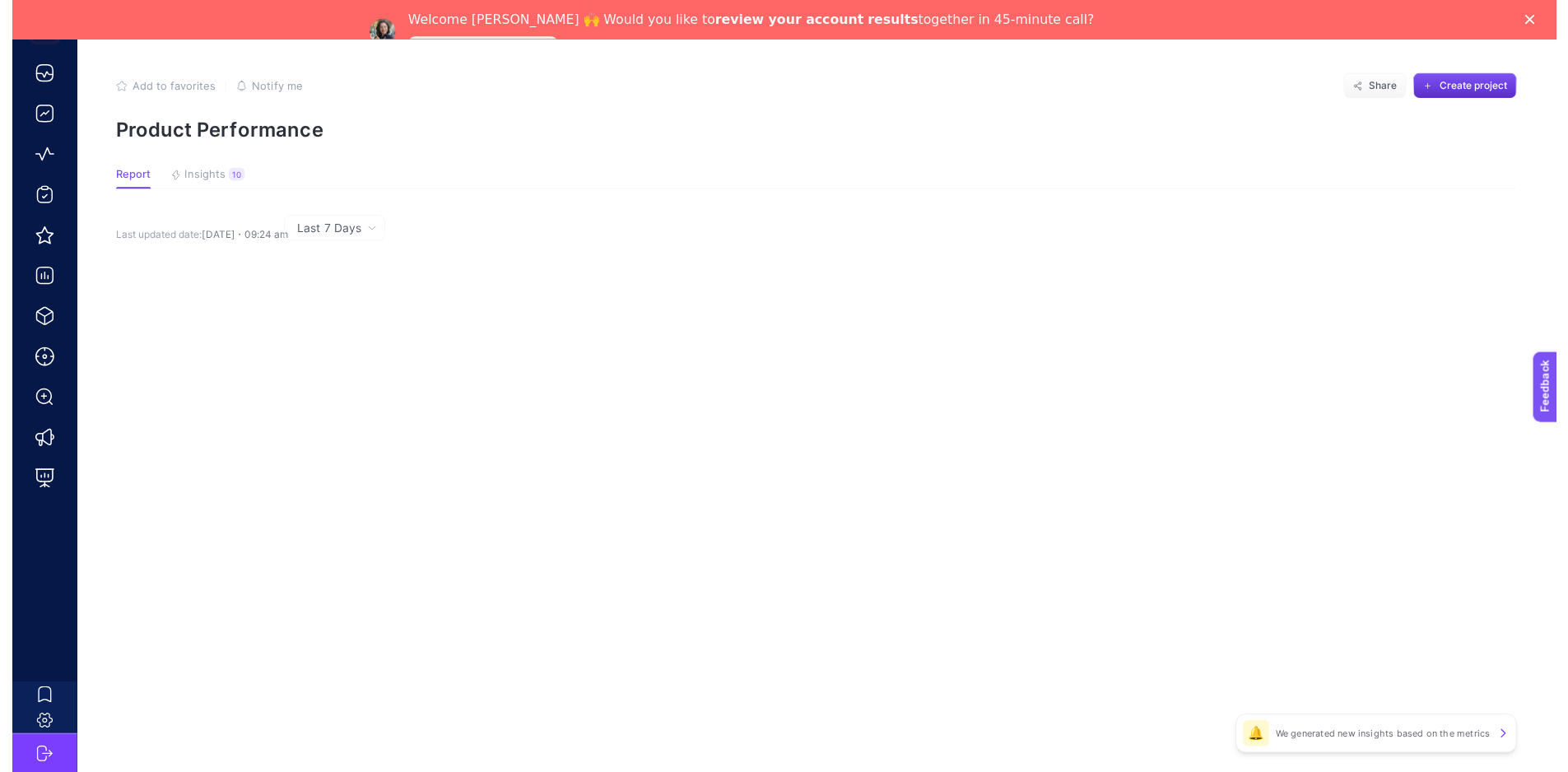
scroll to position [52, 0]
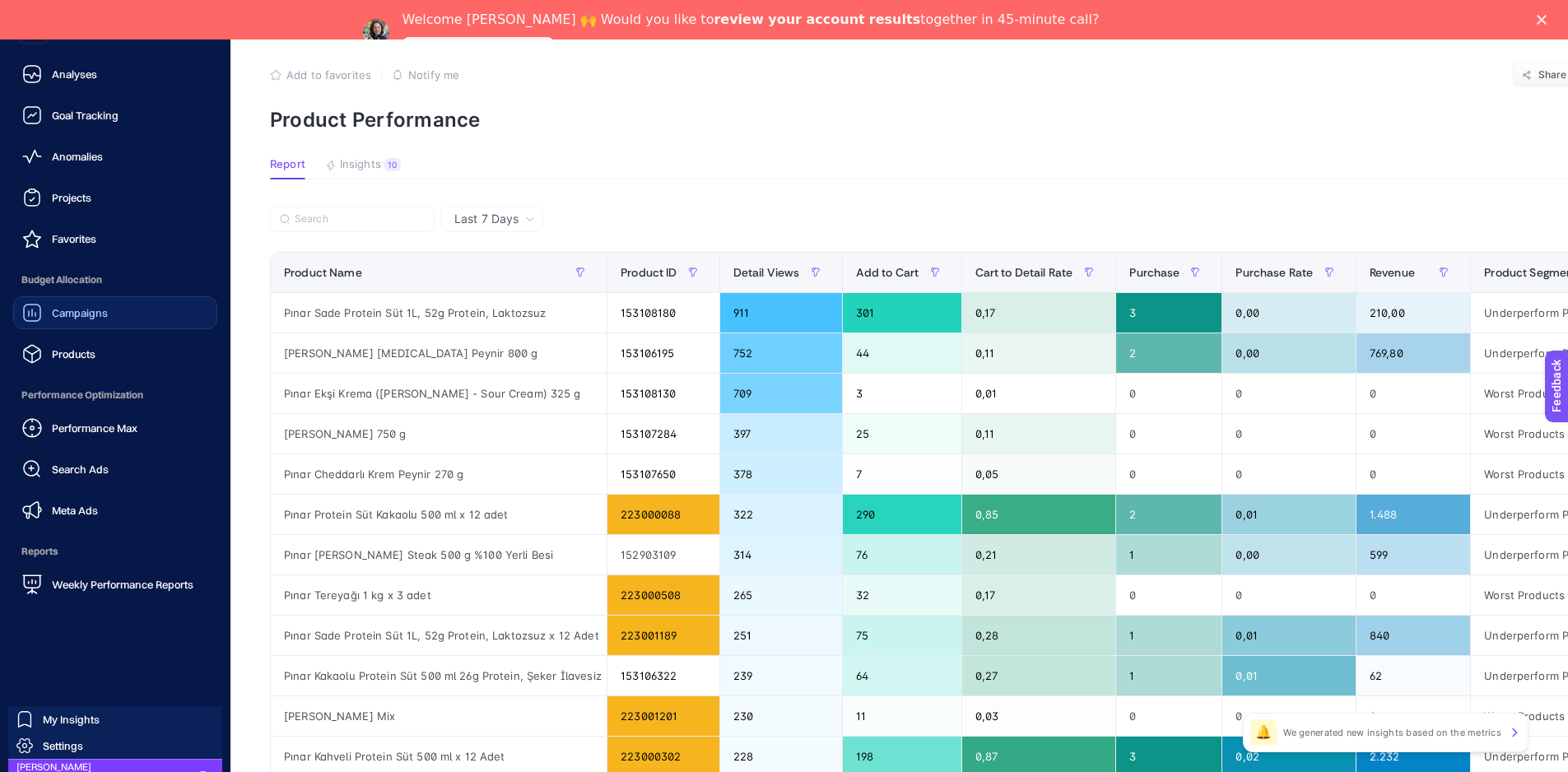
click at [68, 313] on span "Campaigns" at bounding box center [80, 313] width 56 height 14
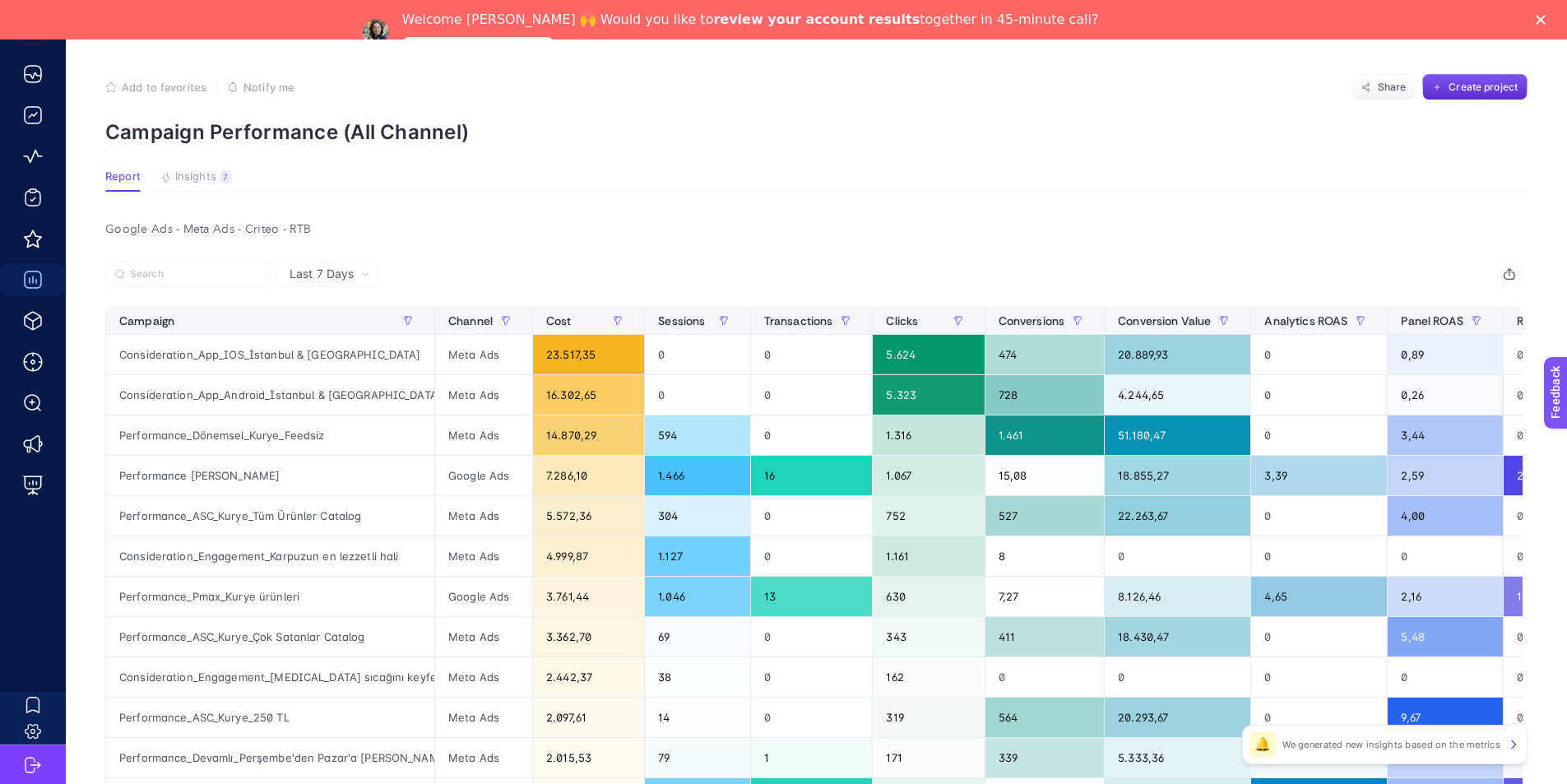
scroll to position [52, 0]
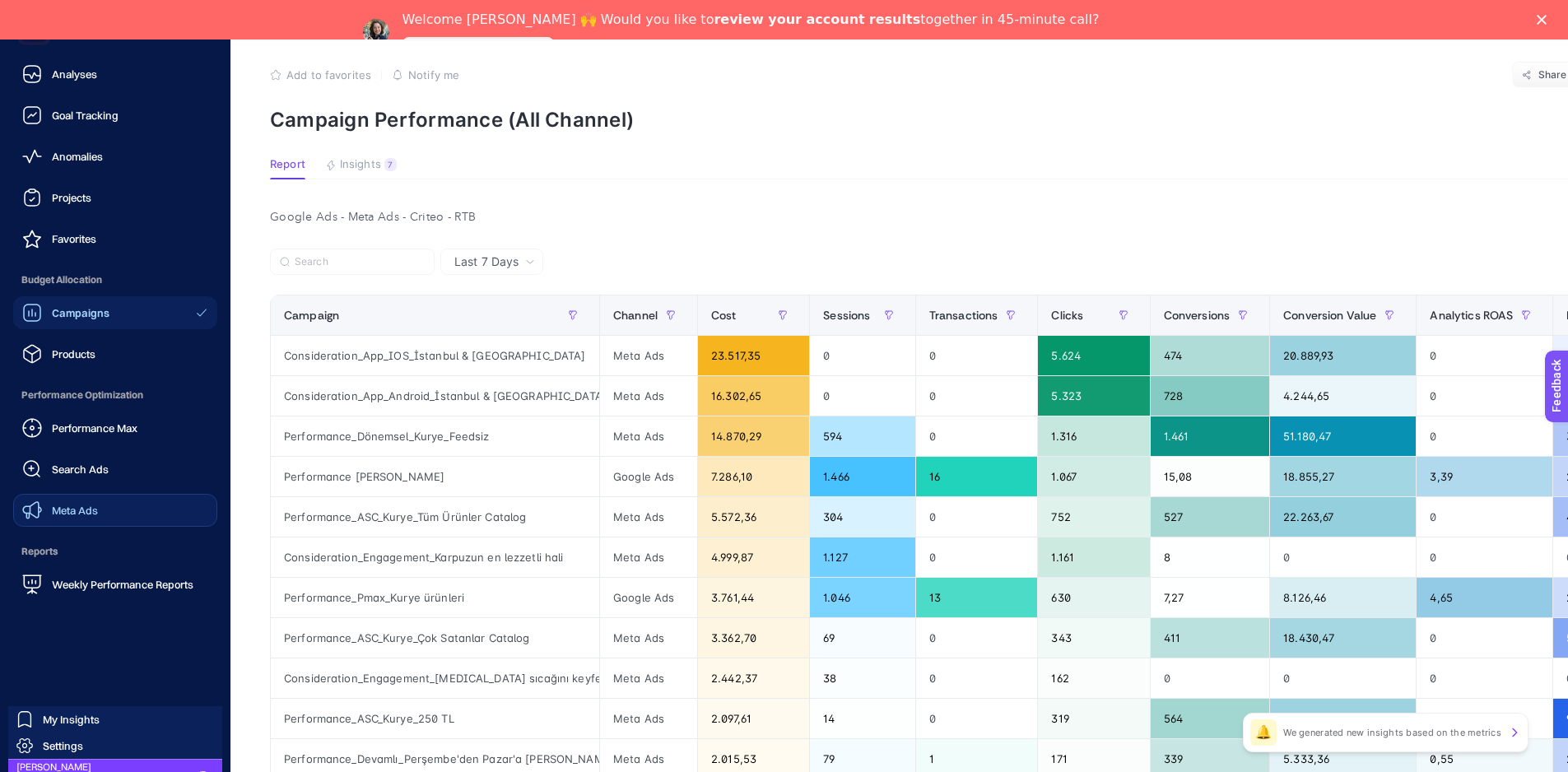
click at [110, 505] on link "Meta Ads" at bounding box center [115, 510] width 204 height 33
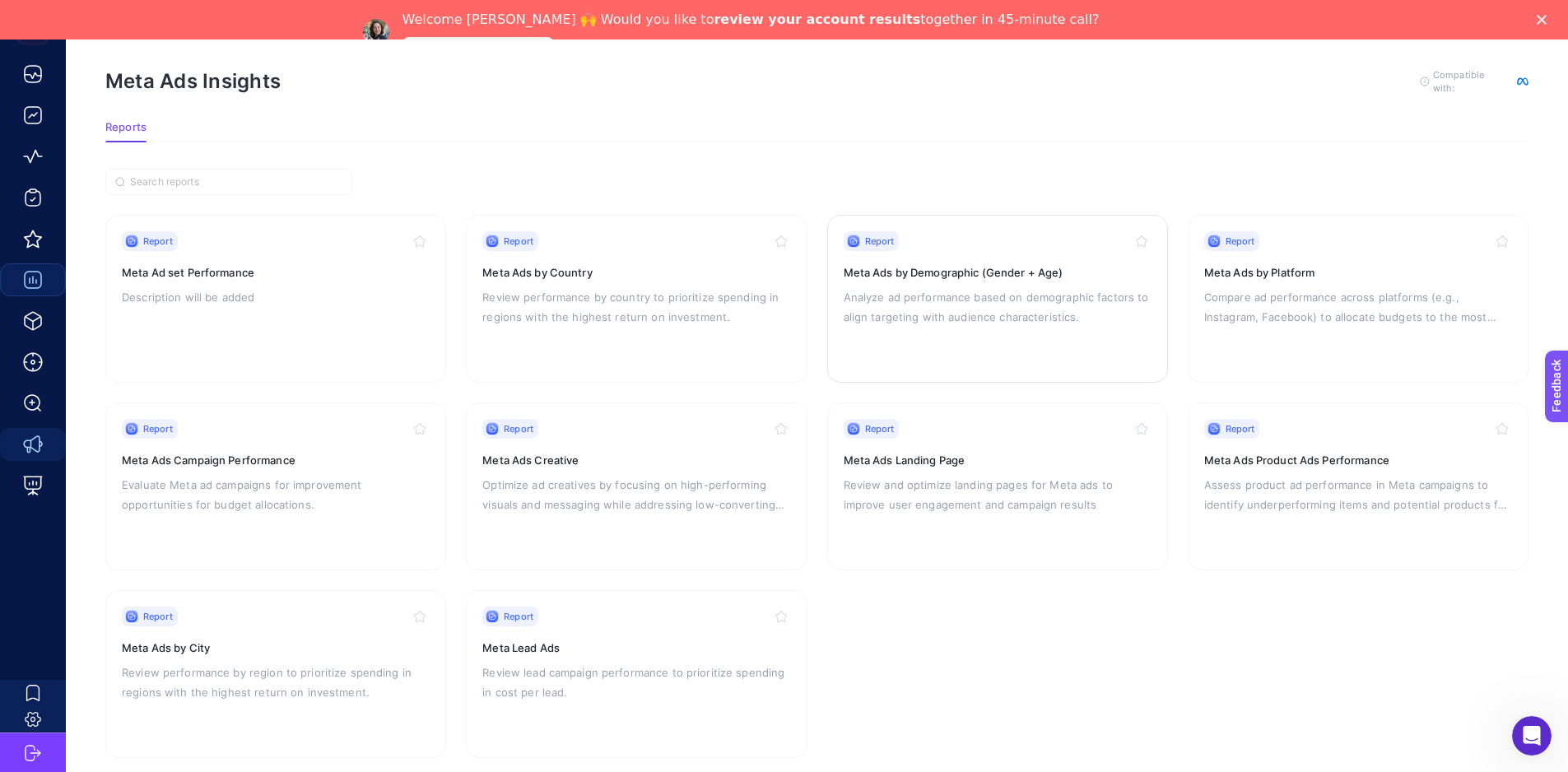
click at [1012, 325] on div "Report Meta Ads by Demographic (Gender + Age) Analyze ad performance based on d…" at bounding box center [998, 298] width 308 height 135
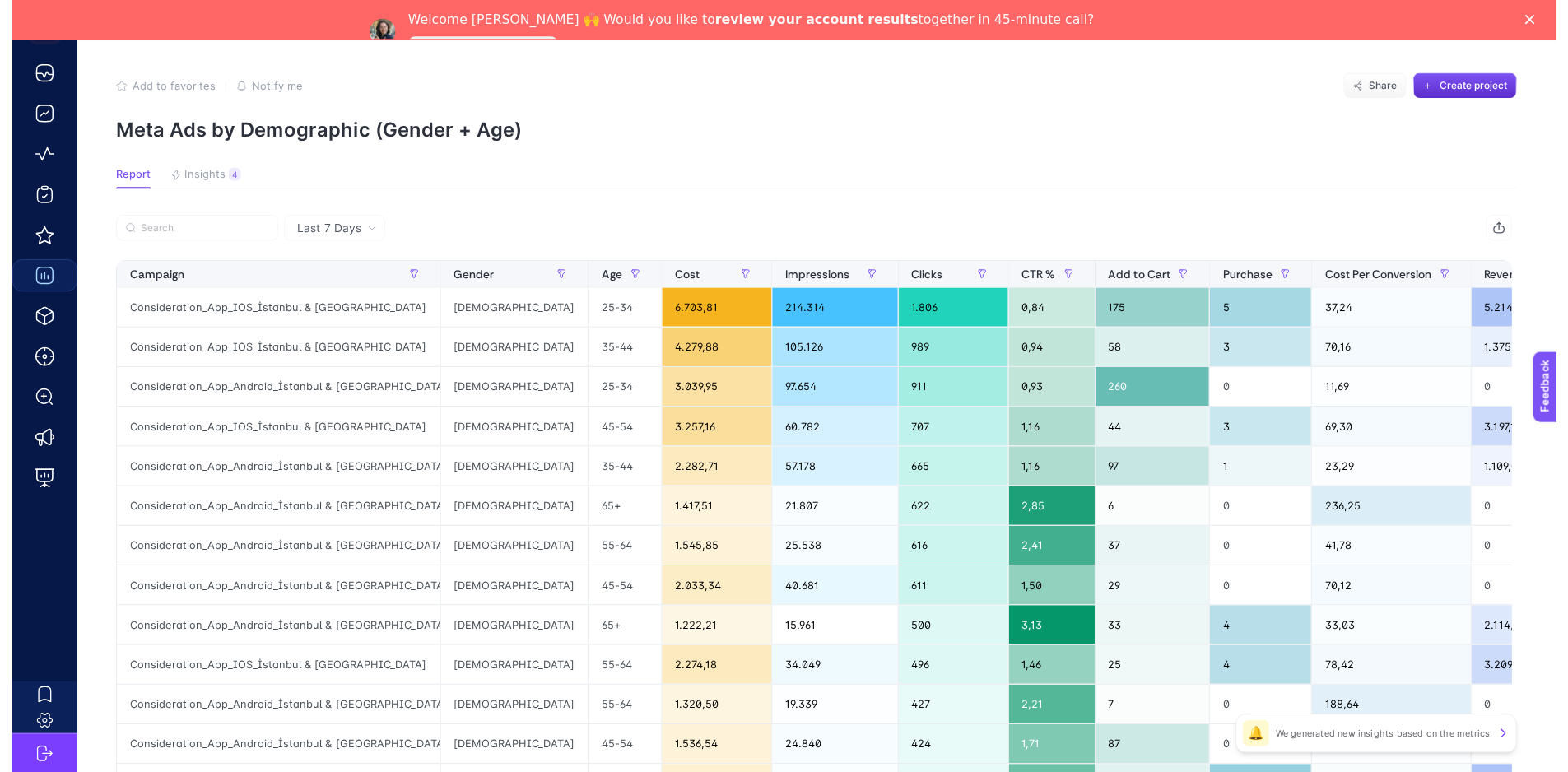
scroll to position [52, 0]
